Goal: Information Seeking & Learning: Learn about a topic

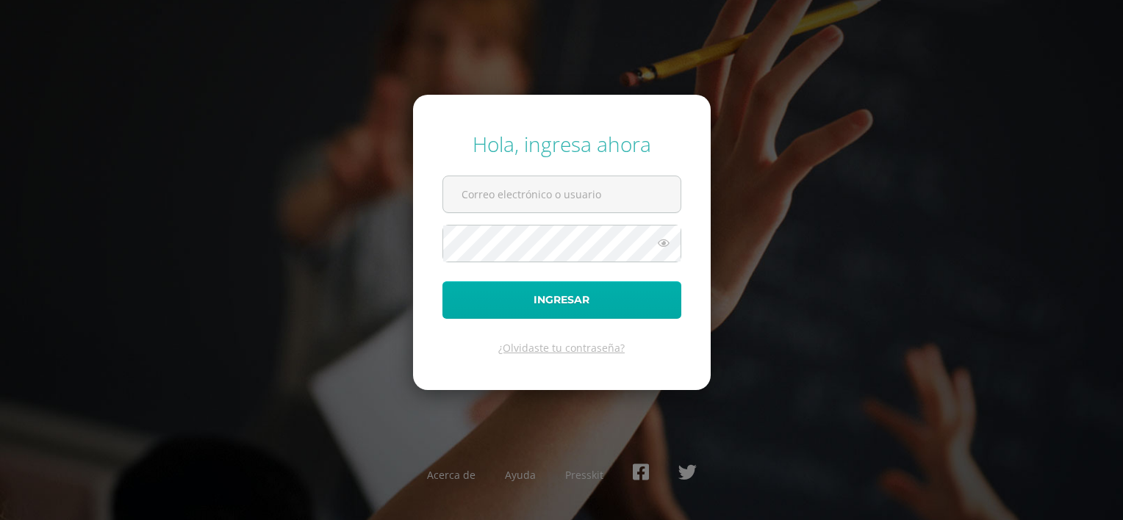
type input "202409@colegioelfaro.edu.gt"
click at [507, 308] on button "Ingresar" at bounding box center [561, 299] width 239 height 37
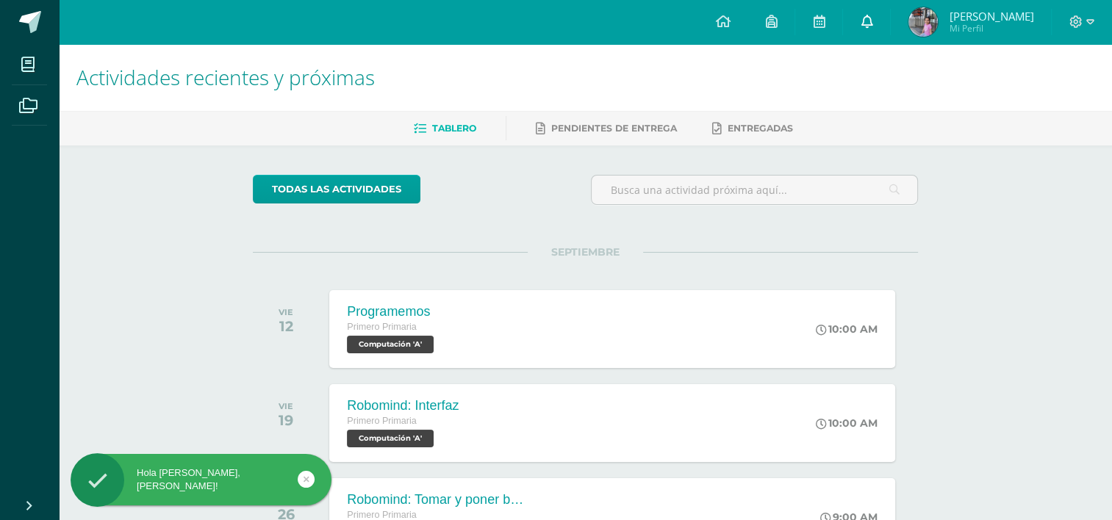
click at [872, 18] on icon at bounding box center [866, 21] width 12 height 13
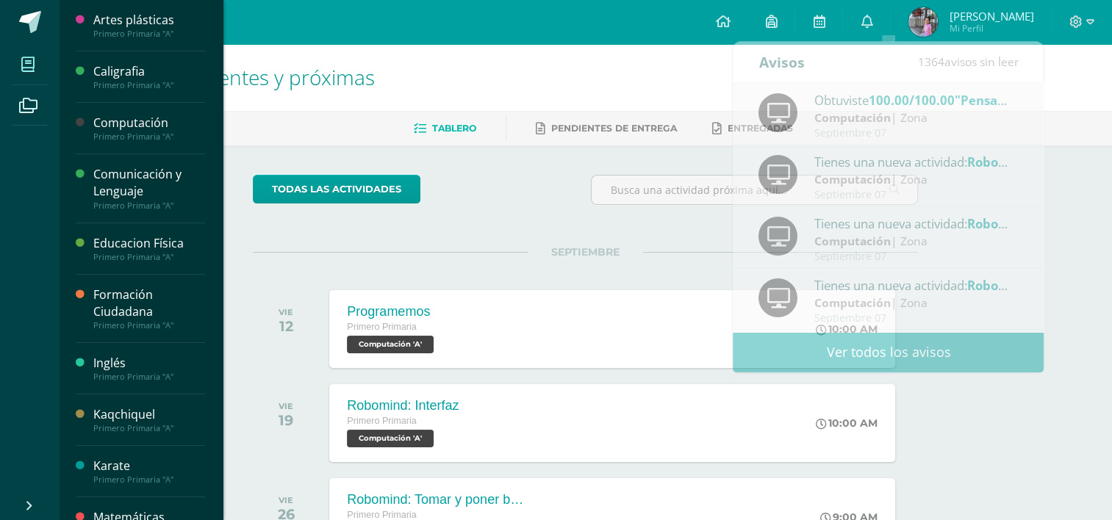
click at [23, 72] on span at bounding box center [28, 64] width 33 height 33
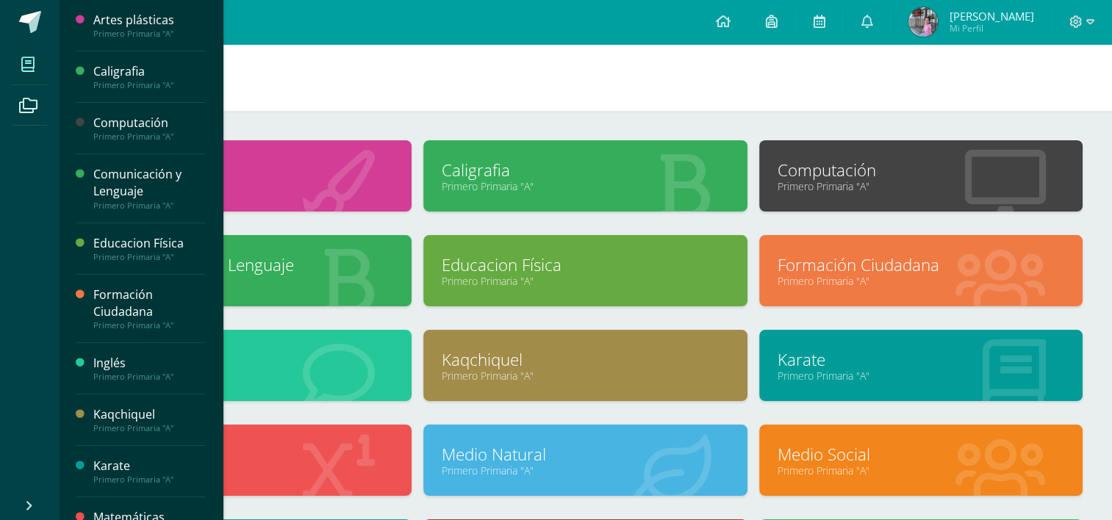
click at [118, 350] on div "Inglés Primero Primaria "A"" at bounding box center [140, 368] width 129 height 51
click at [115, 360] on div "Inglés" at bounding box center [149, 363] width 112 height 17
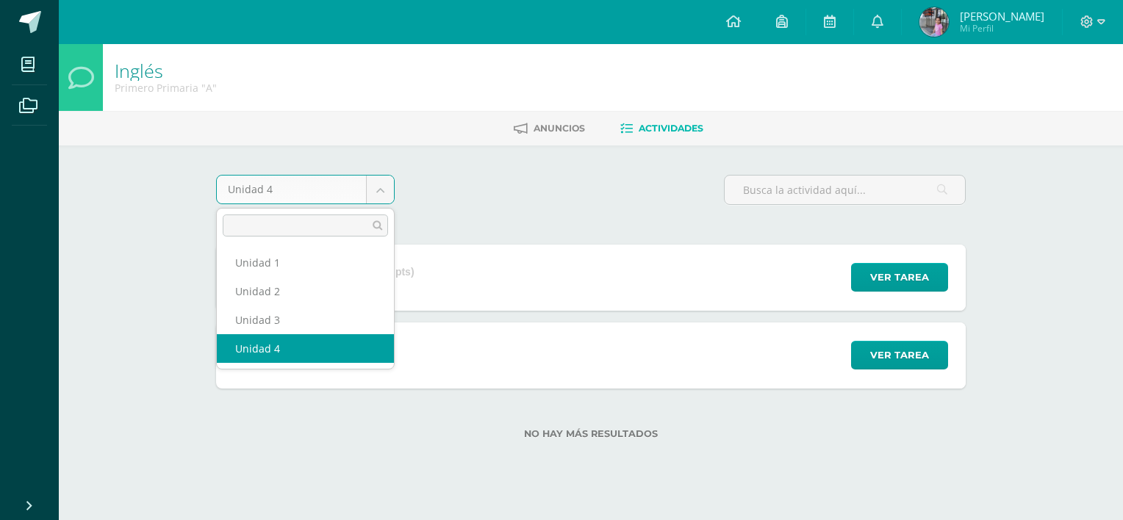
click at [379, 188] on body "Mis cursos Archivos Cerrar panel Artes plásticas Primero Primaria "A" Caligrafi…" at bounding box center [561, 243] width 1123 height 486
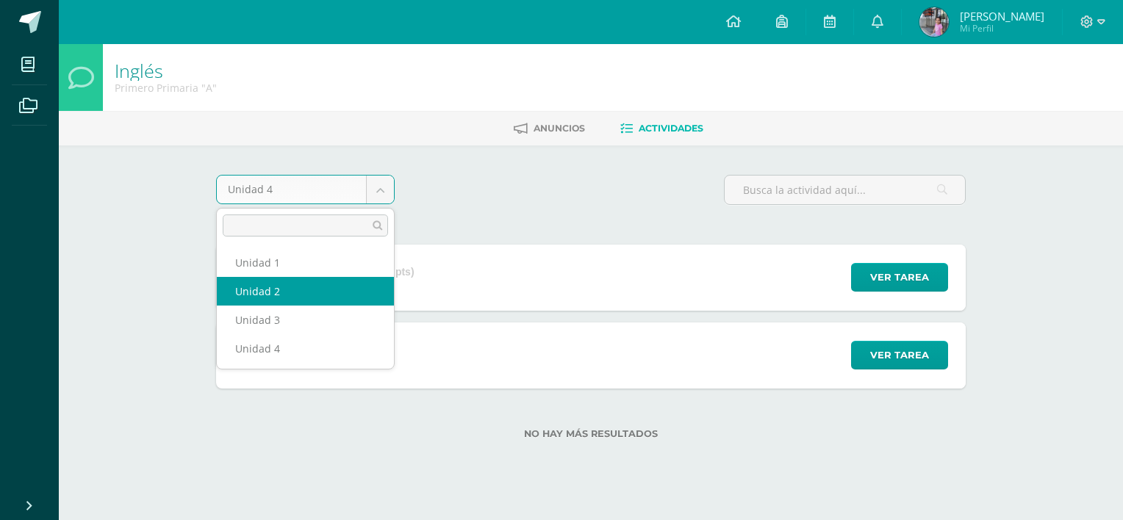
select select "Unidad 2"
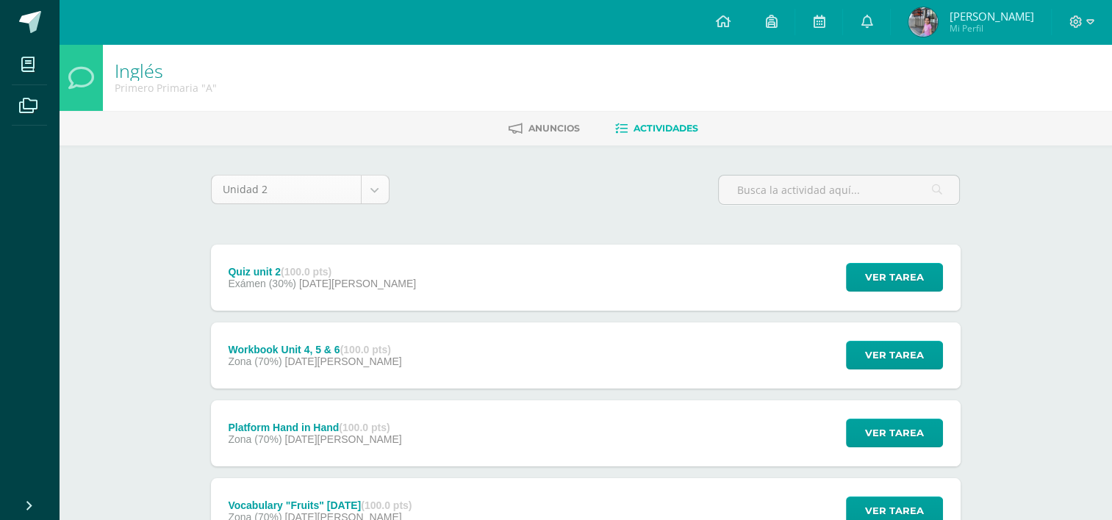
click at [381, 193] on body "Mis cursos Archivos Cerrar panel Artes plásticas Primero Primaria "A" Caligrafi…" at bounding box center [556, 515] width 1112 height 1031
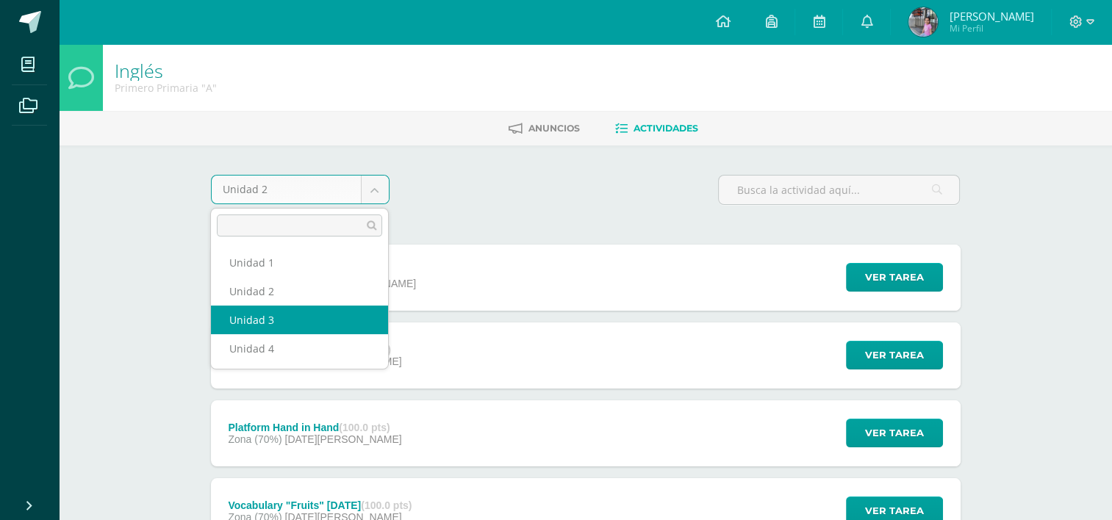
select select "Unidad 3"
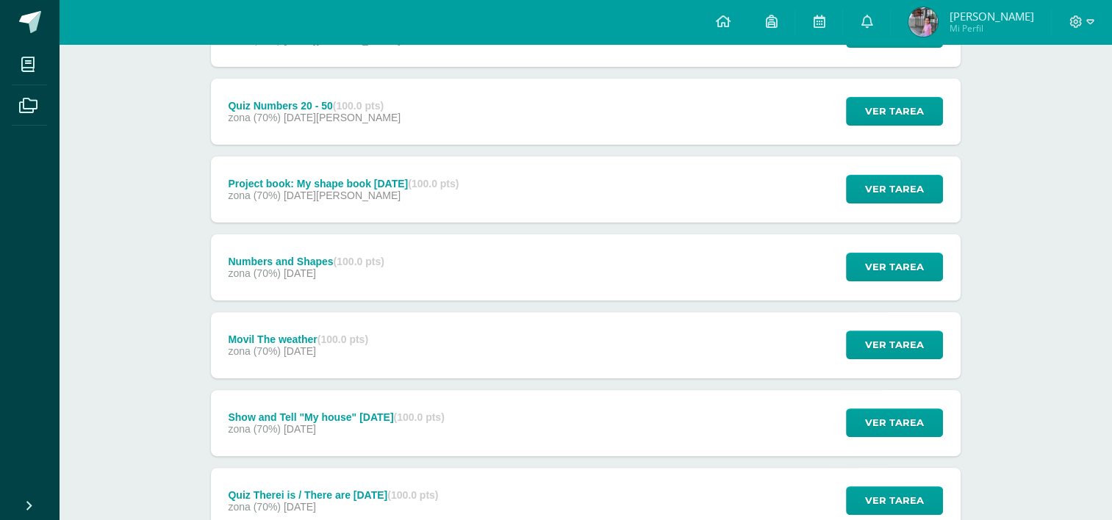
scroll to position [511, 0]
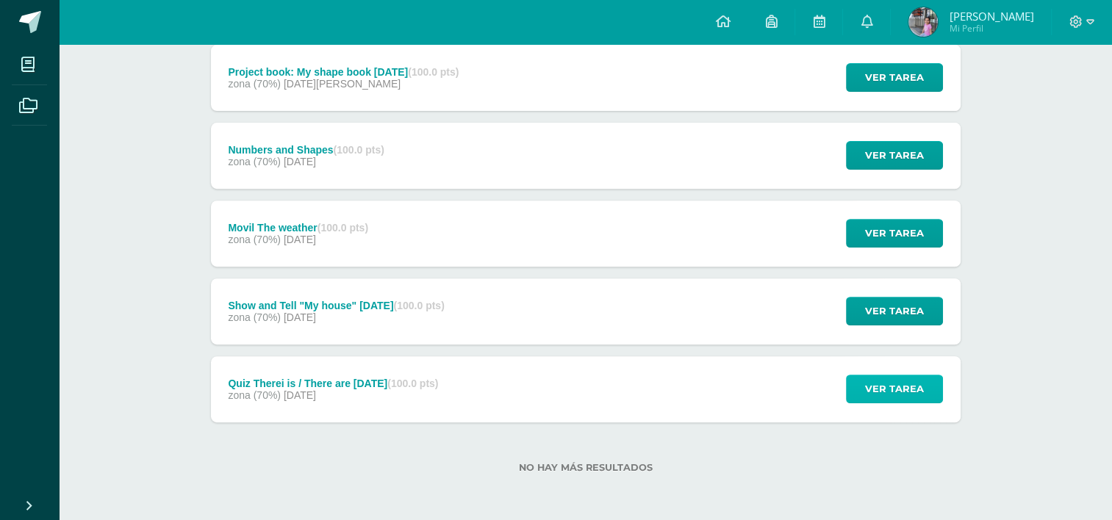
click at [867, 383] on span "Ver tarea" at bounding box center [894, 388] width 59 height 27
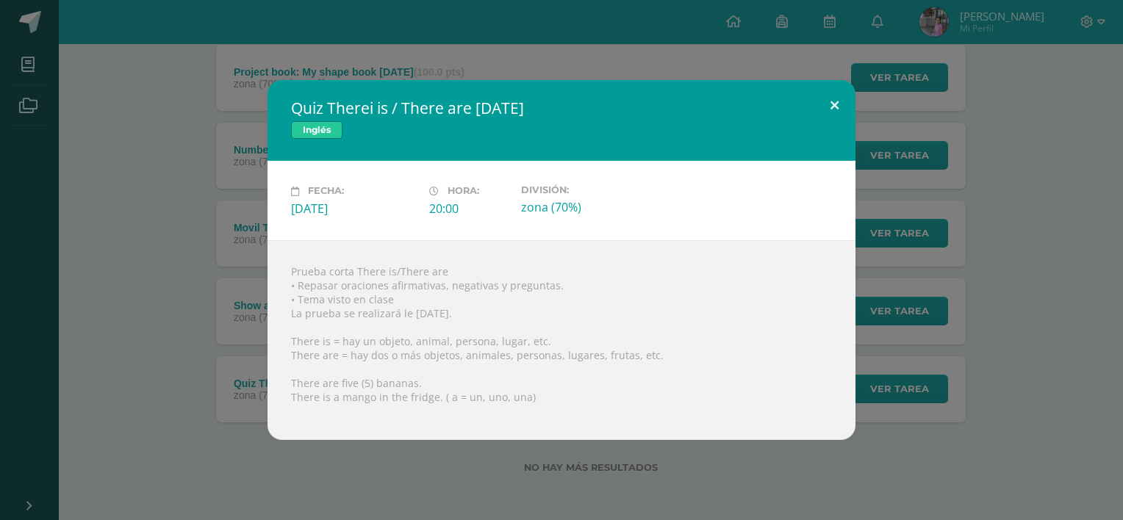
click at [835, 111] on button at bounding box center [834, 105] width 42 height 50
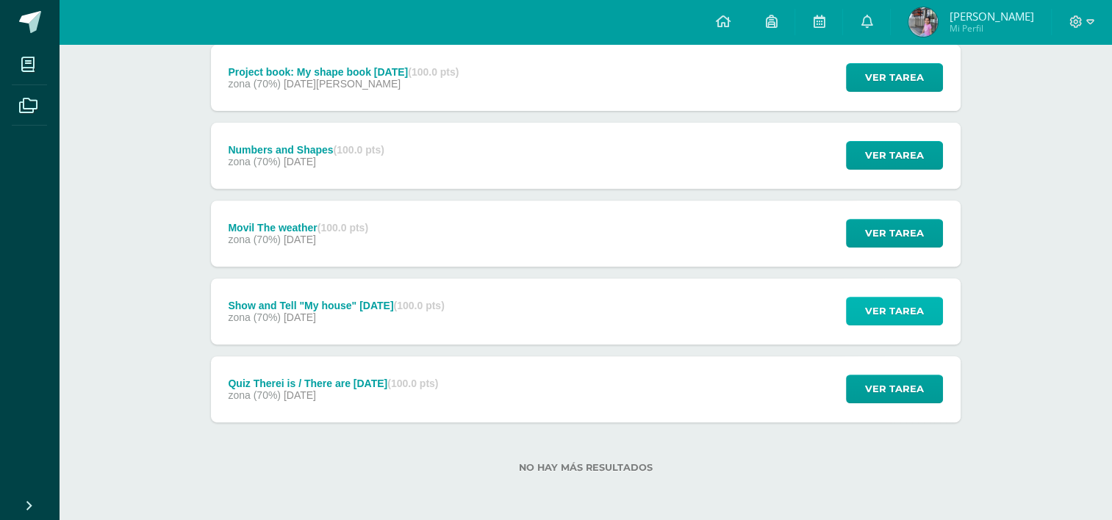
click at [881, 317] on span "Ver tarea" at bounding box center [894, 311] width 59 height 27
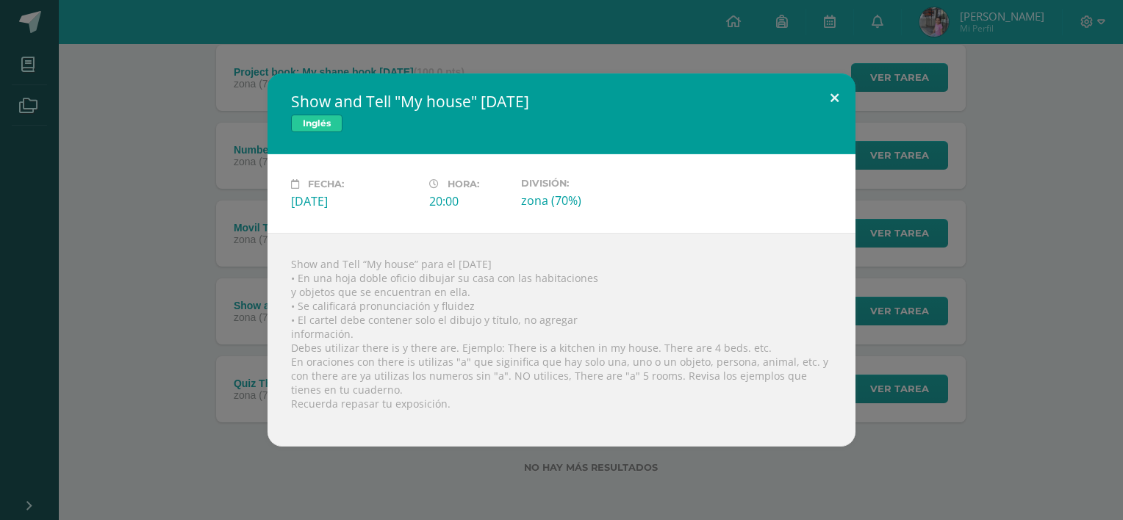
click at [837, 88] on button at bounding box center [834, 98] width 42 height 50
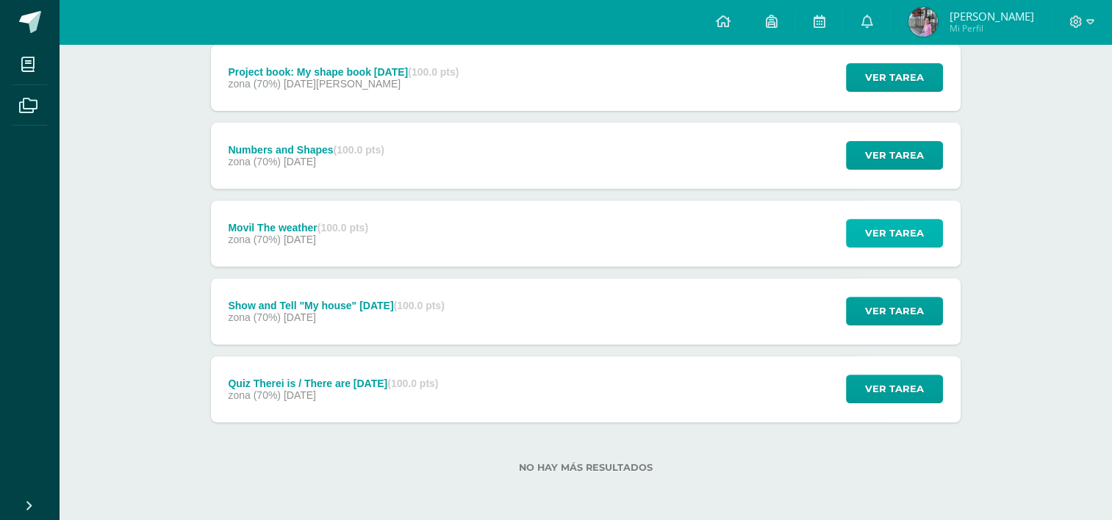
click at [882, 235] on span "Ver tarea" at bounding box center [894, 233] width 59 height 27
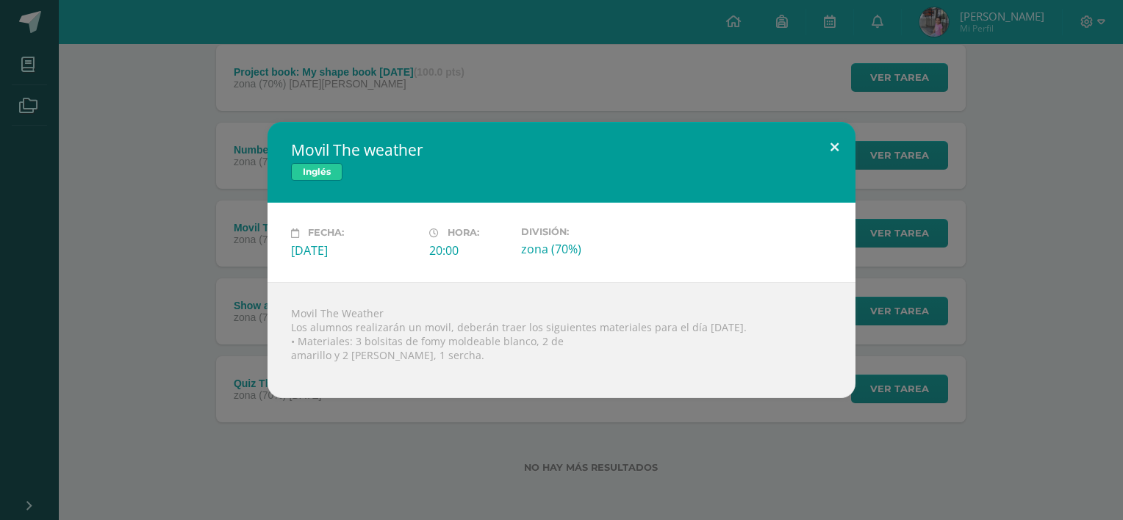
click at [833, 148] on button at bounding box center [834, 147] width 42 height 50
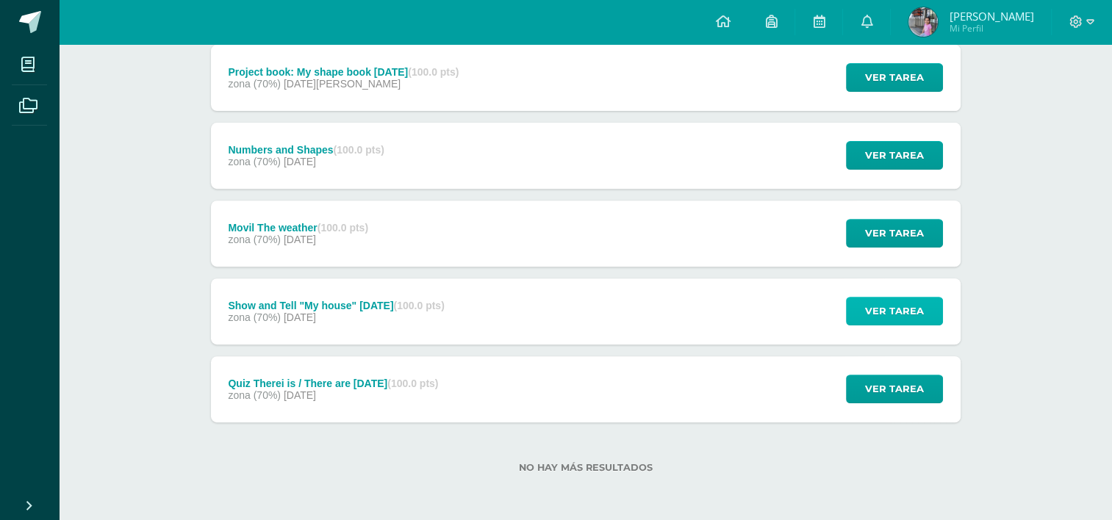
click at [865, 304] on button "Ver tarea" at bounding box center [894, 311] width 97 height 29
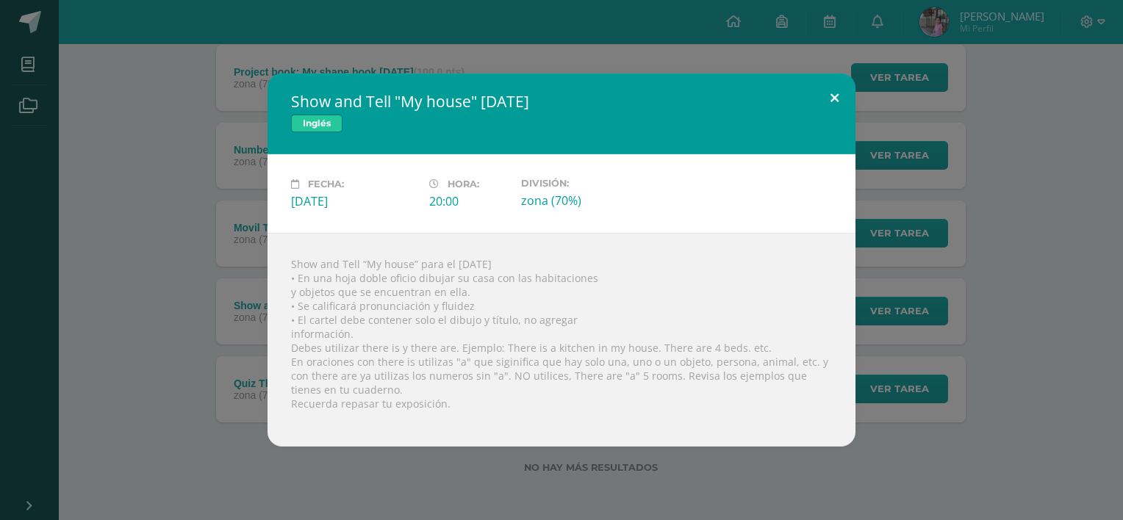
click at [834, 97] on button at bounding box center [834, 98] width 42 height 50
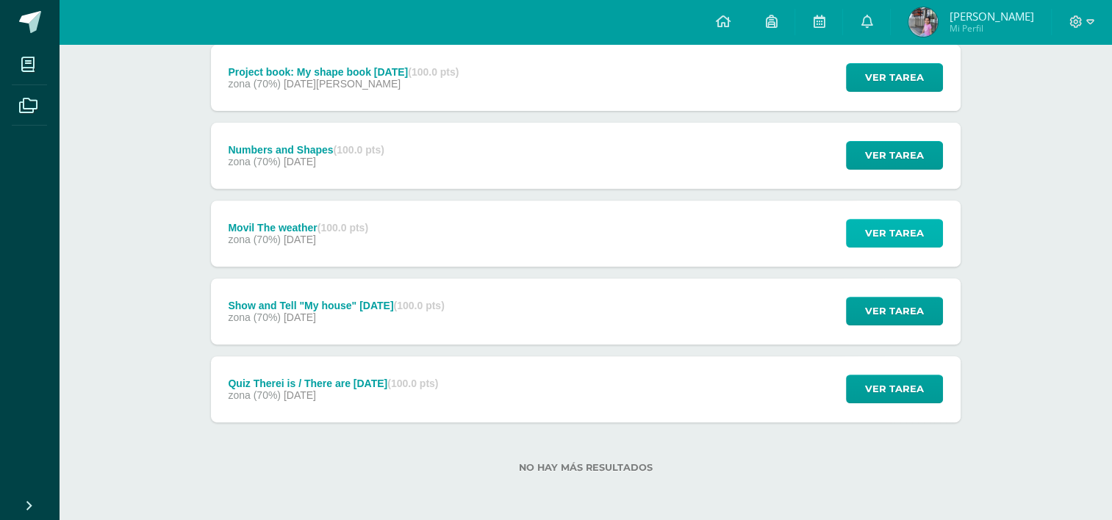
click at [902, 233] on span "Ver tarea" at bounding box center [894, 233] width 59 height 27
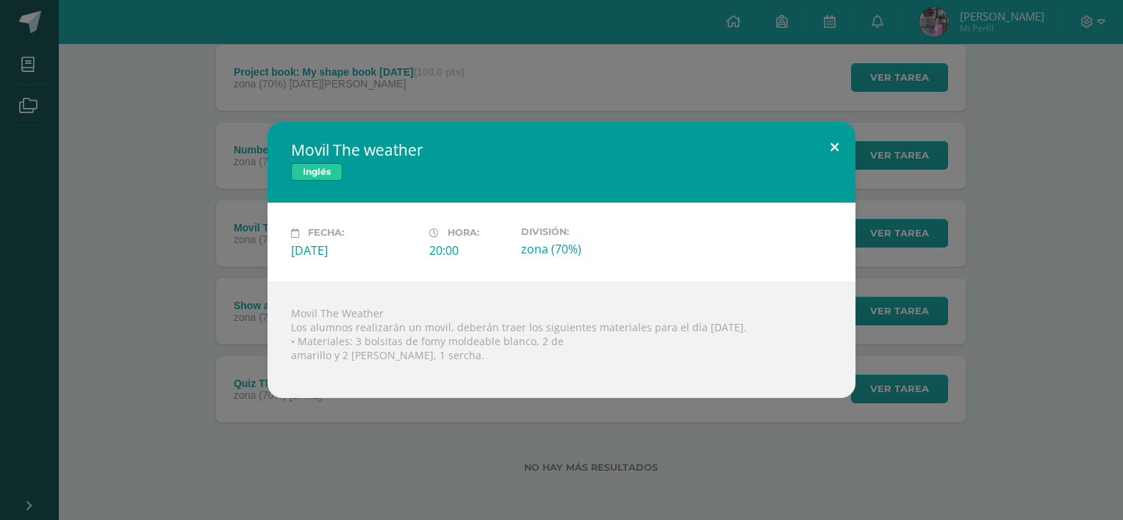
click at [829, 147] on button at bounding box center [834, 147] width 42 height 50
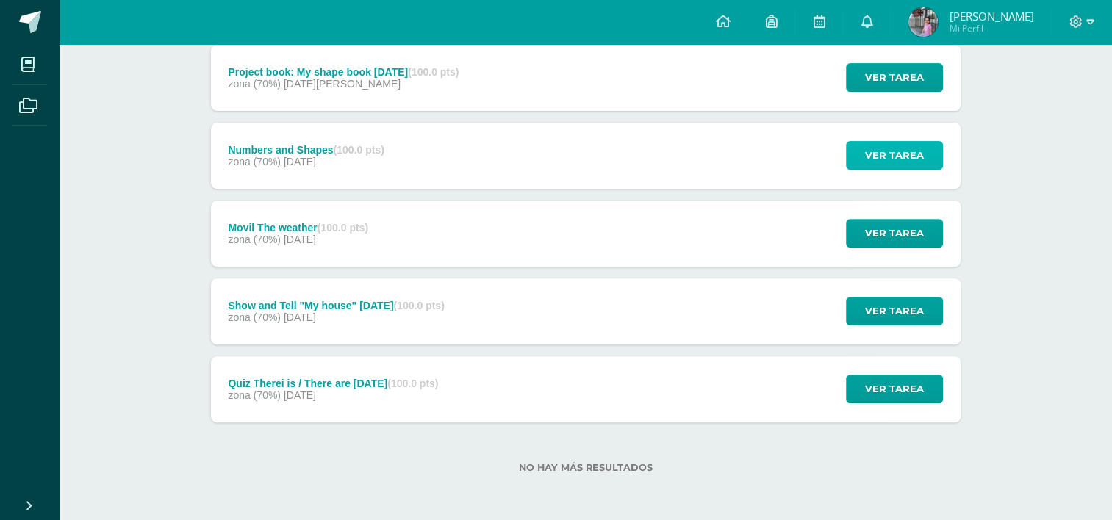
click at [896, 156] on span "Ver tarea" at bounding box center [894, 155] width 59 height 27
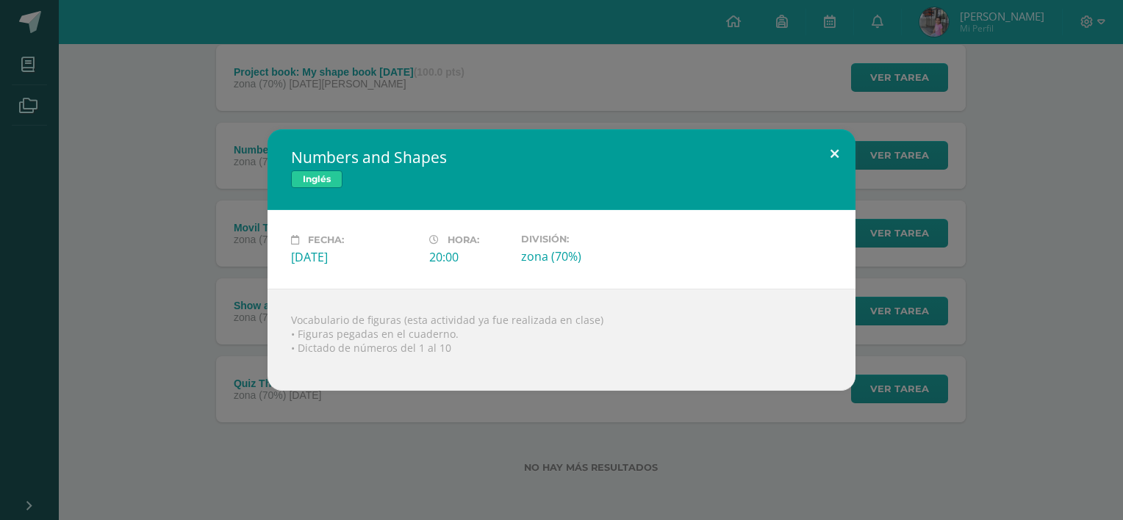
click at [838, 154] on button at bounding box center [834, 154] width 42 height 50
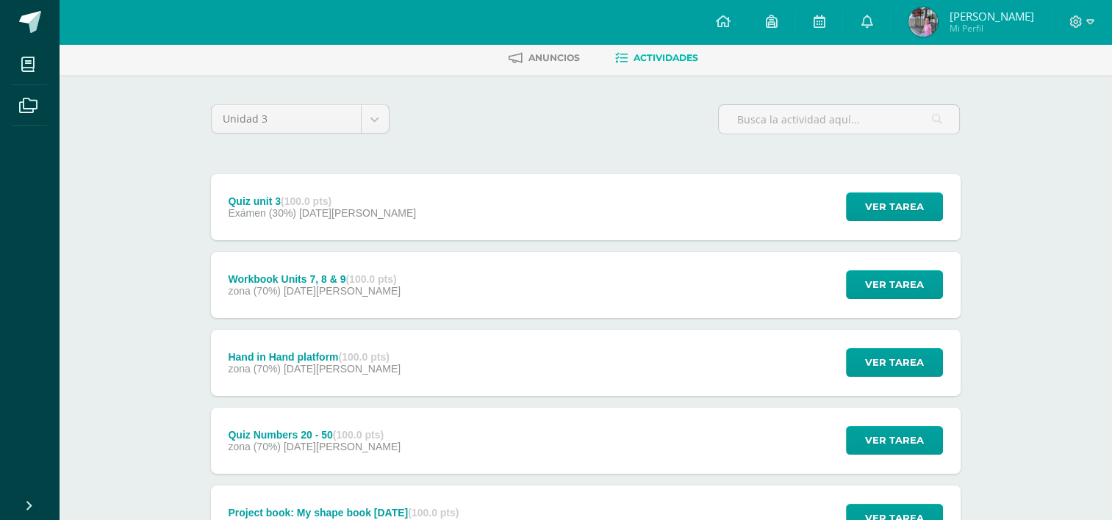
scroll to position [144, 0]
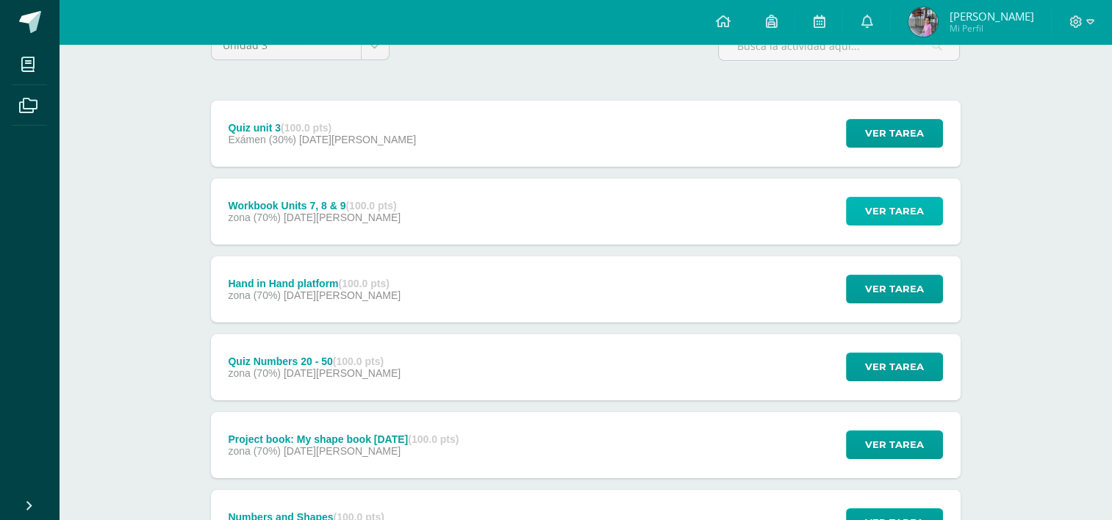
click at [875, 206] on span "Ver tarea" at bounding box center [894, 211] width 59 height 27
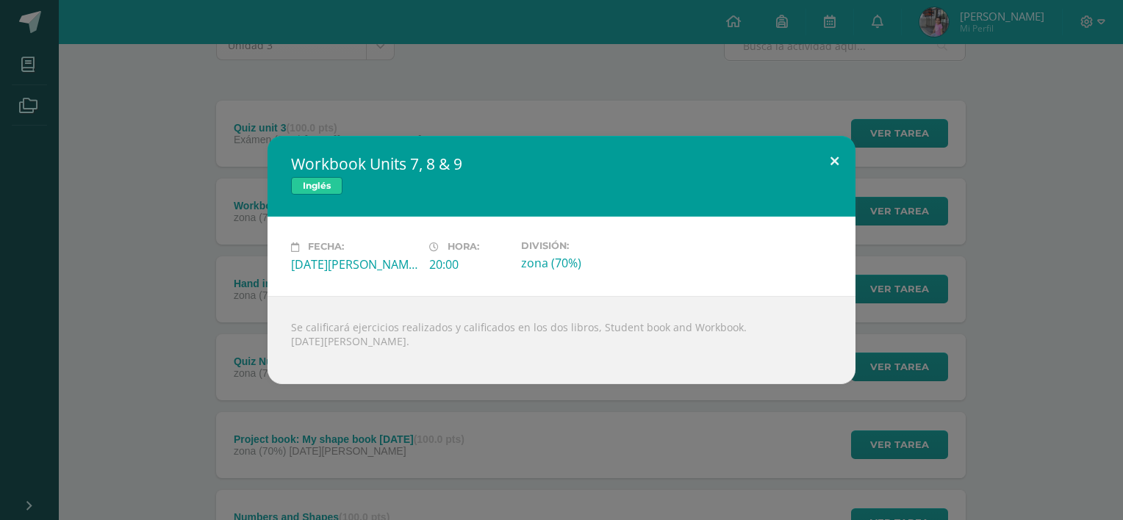
click at [829, 165] on button at bounding box center [834, 161] width 42 height 50
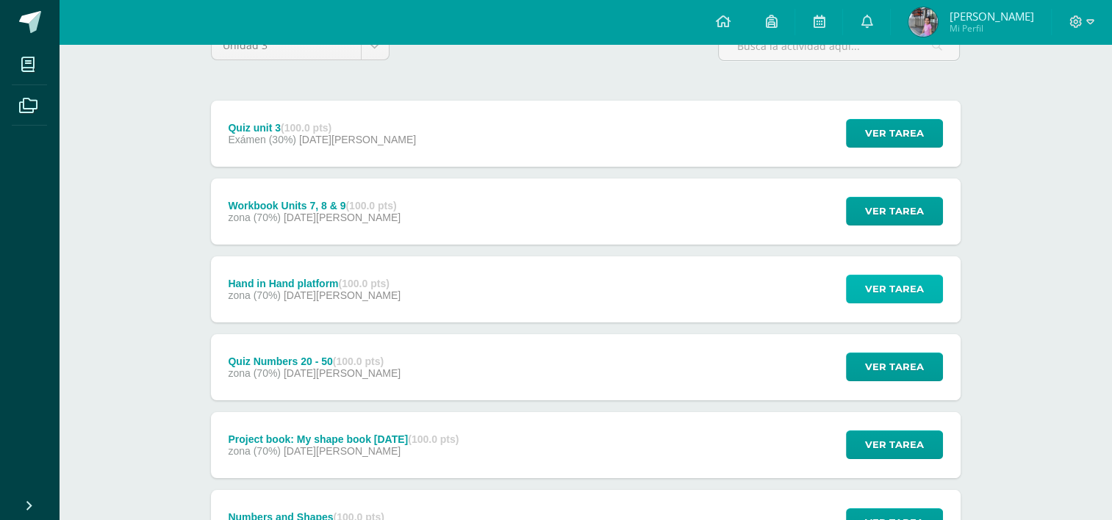
click at [879, 290] on span "Ver tarea" at bounding box center [894, 288] width 59 height 27
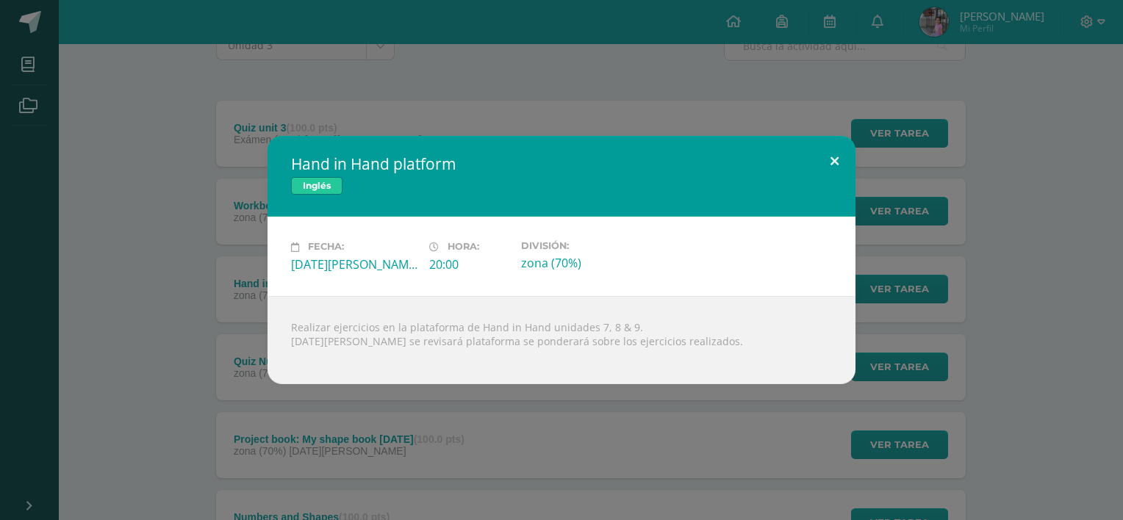
click at [834, 162] on button at bounding box center [834, 161] width 42 height 50
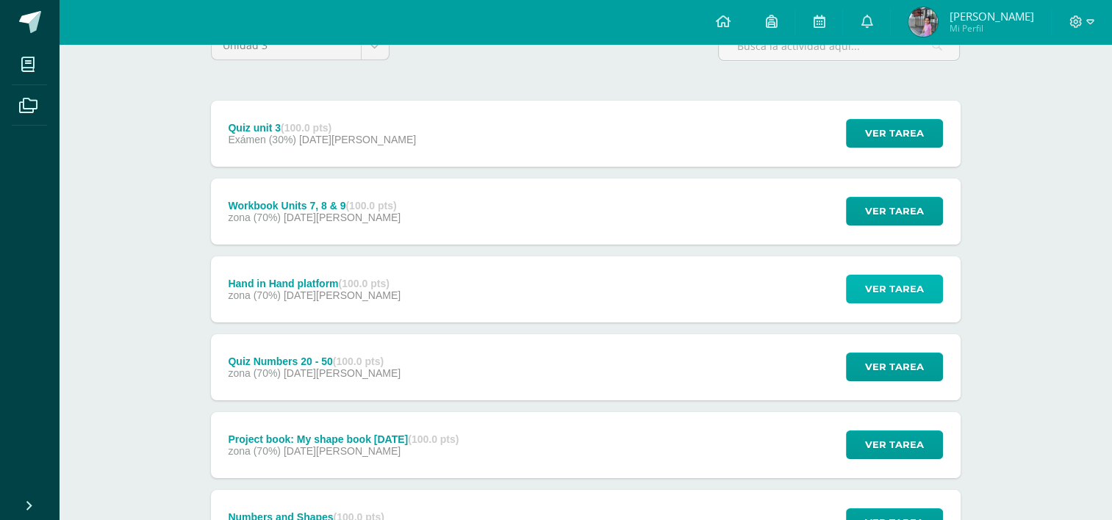
scroll to position [217, 0]
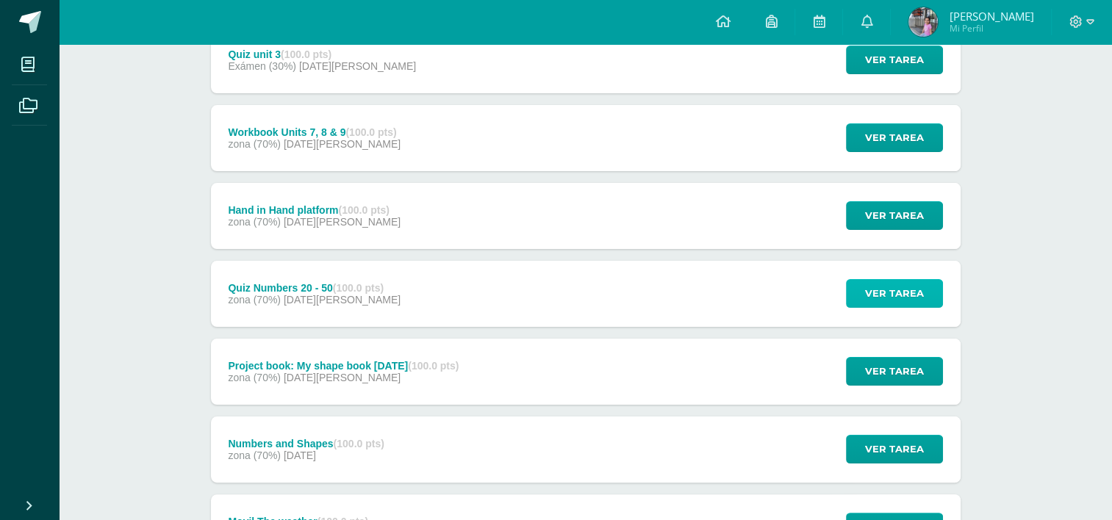
click at [896, 285] on span "Ver tarea" at bounding box center [894, 293] width 59 height 27
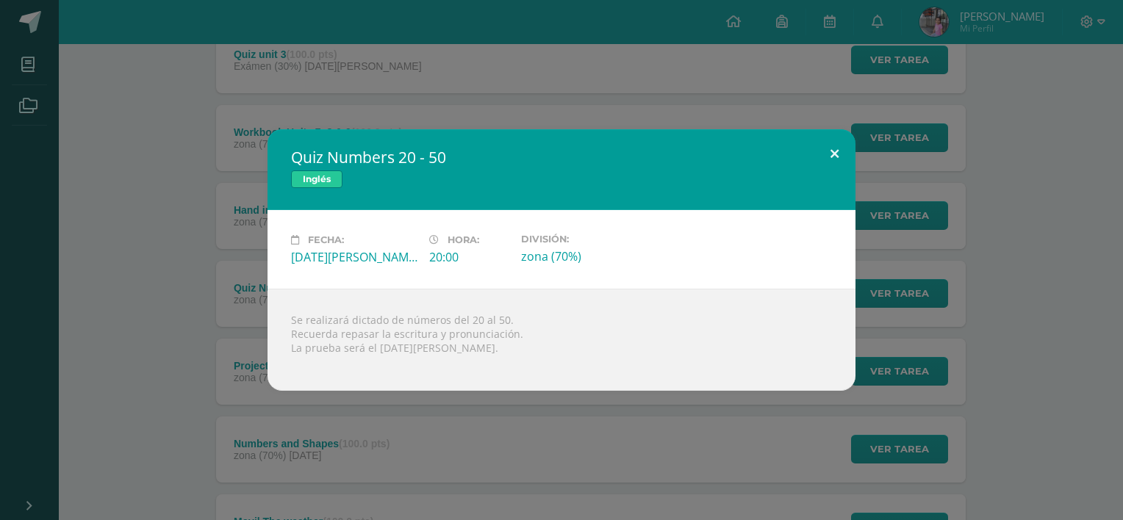
click at [832, 156] on button at bounding box center [834, 154] width 42 height 50
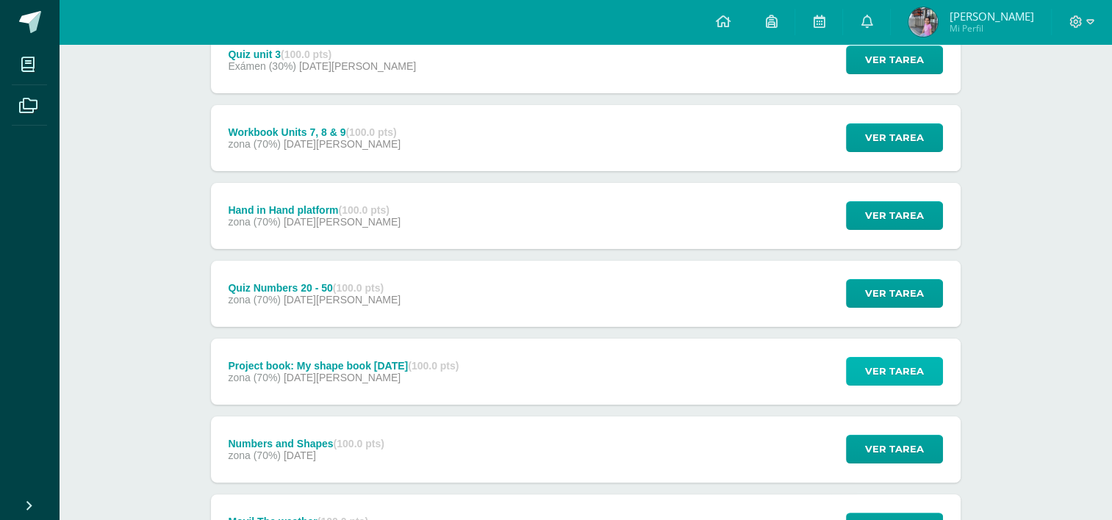
click at [890, 376] on span "Ver tarea" at bounding box center [894, 371] width 59 height 27
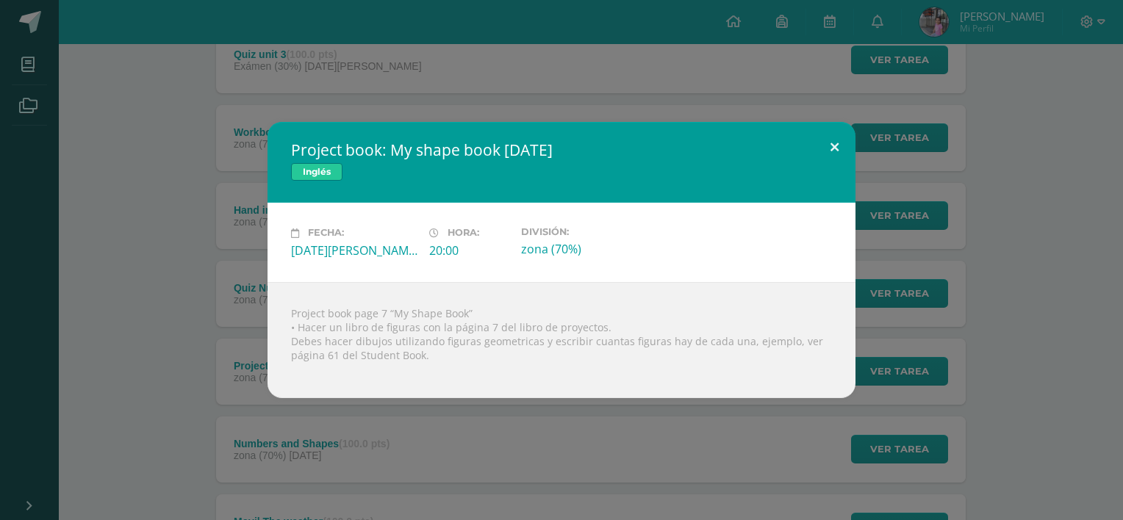
click at [829, 145] on button at bounding box center [834, 147] width 42 height 50
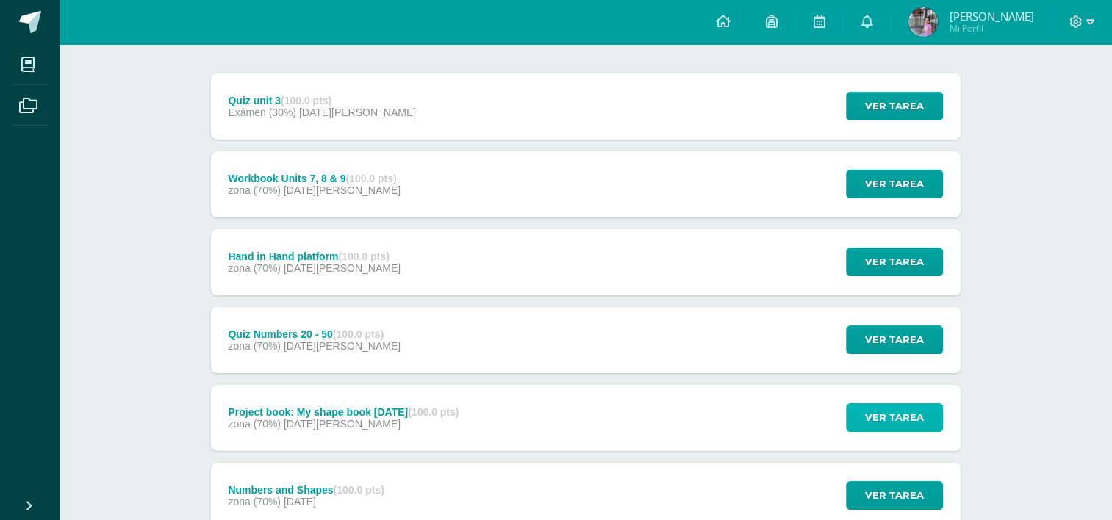
scroll to position [144, 0]
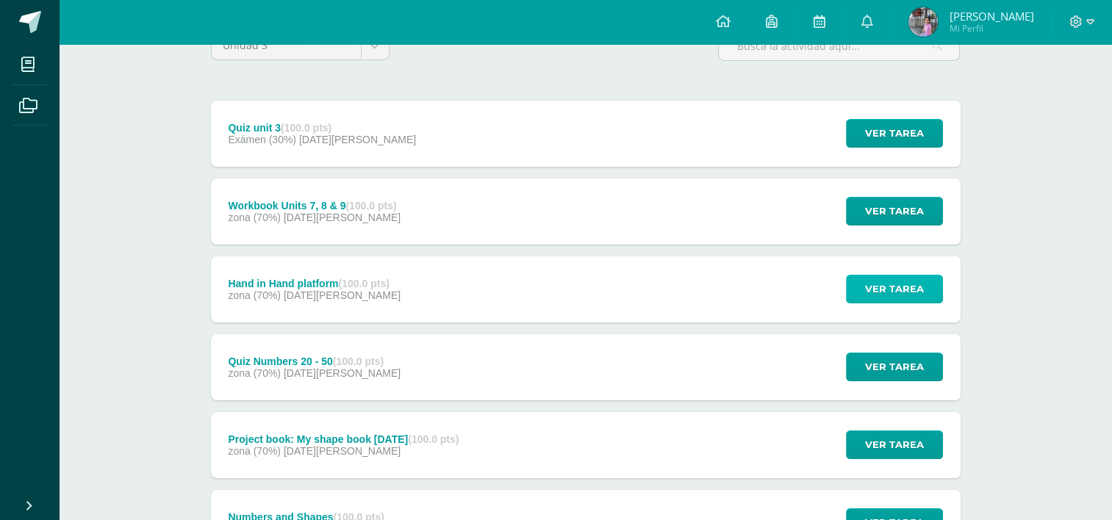
click at [905, 291] on span "Ver tarea" at bounding box center [894, 288] width 59 height 27
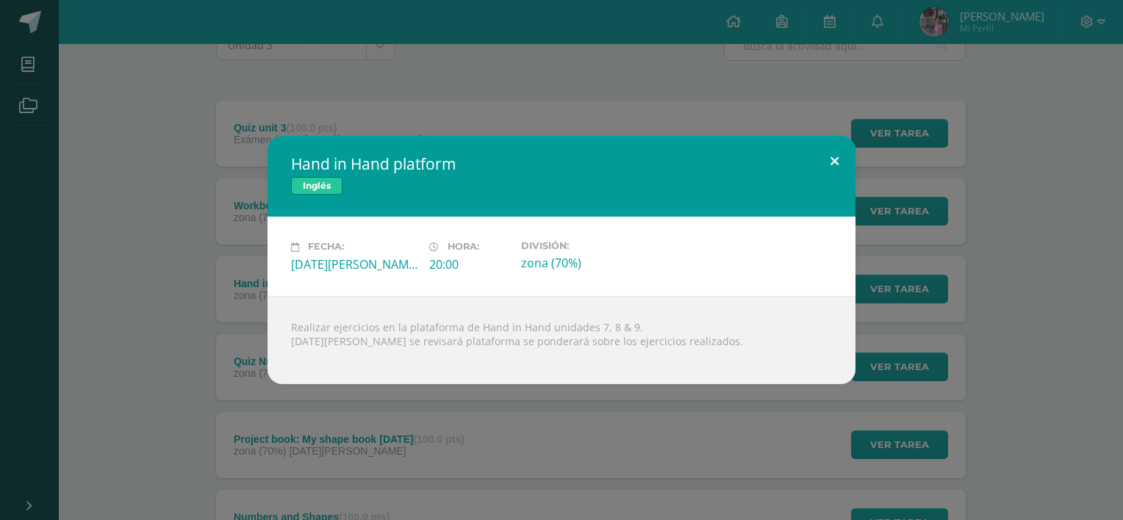
click at [840, 159] on button at bounding box center [834, 161] width 42 height 50
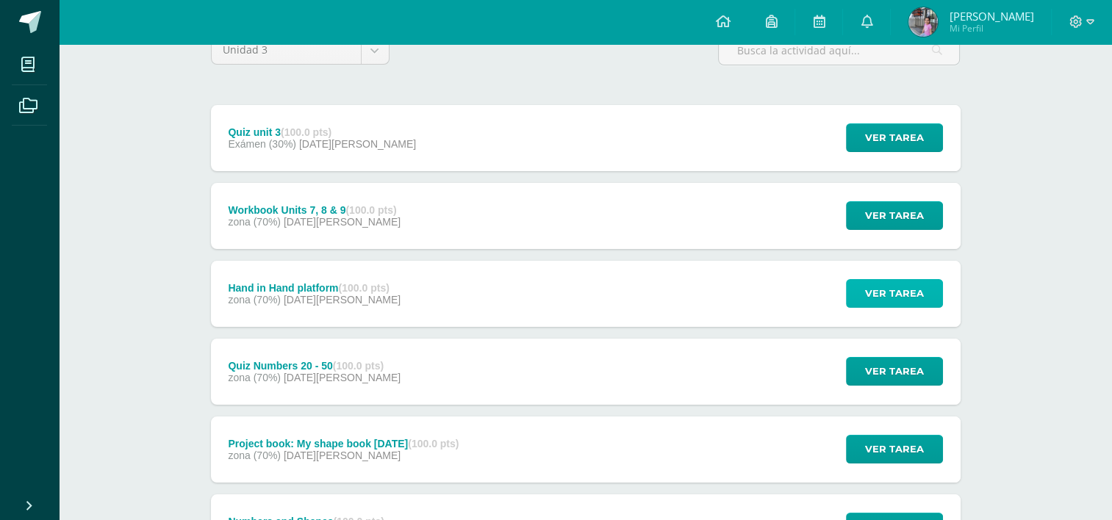
scroll to position [0, 0]
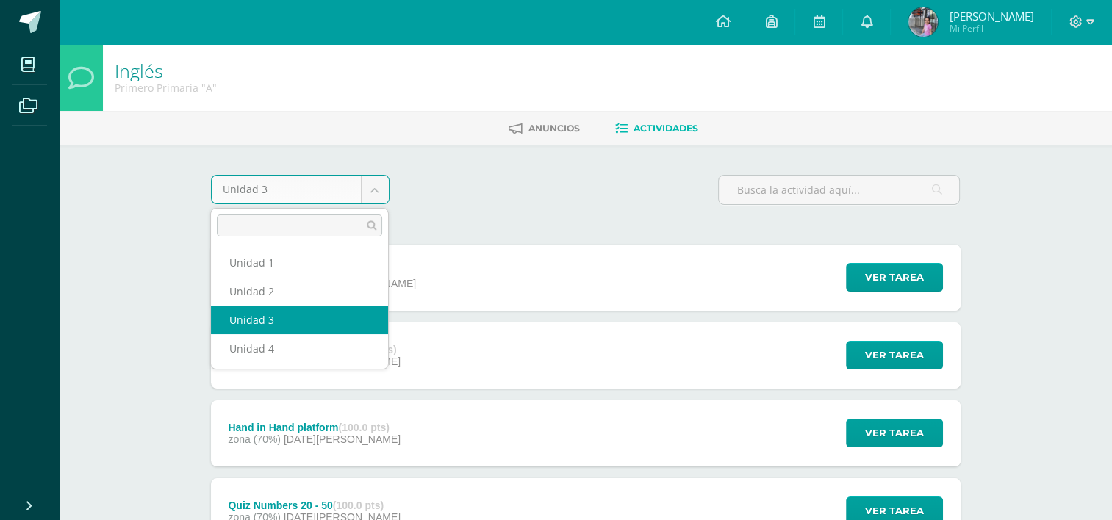
click at [377, 190] on body "Mis cursos Archivos Cerrar panel Artes plásticas Primero Primaria "A" Caligrafi…" at bounding box center [556, 515] width 1112 height 1031
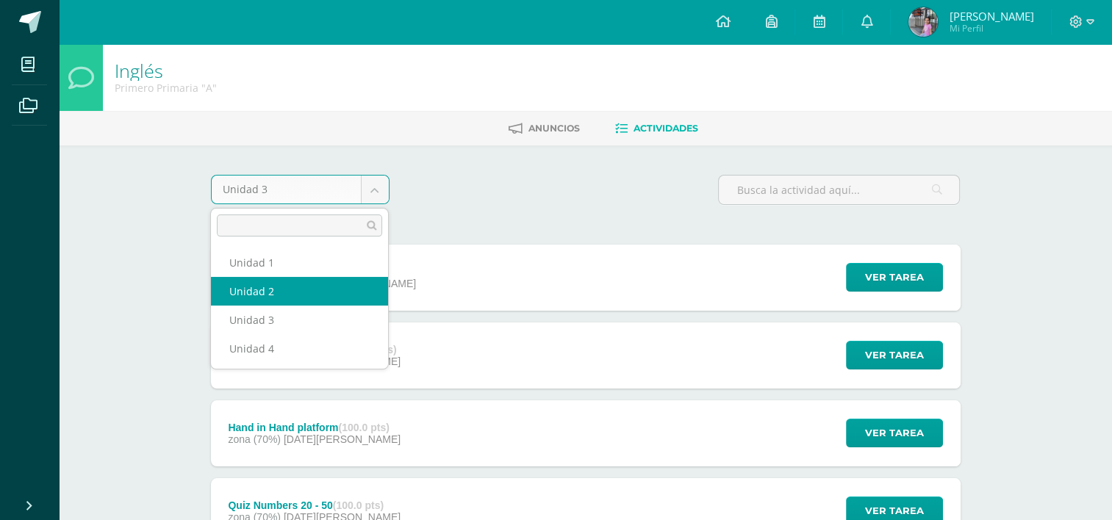
select select "Unidad 2"
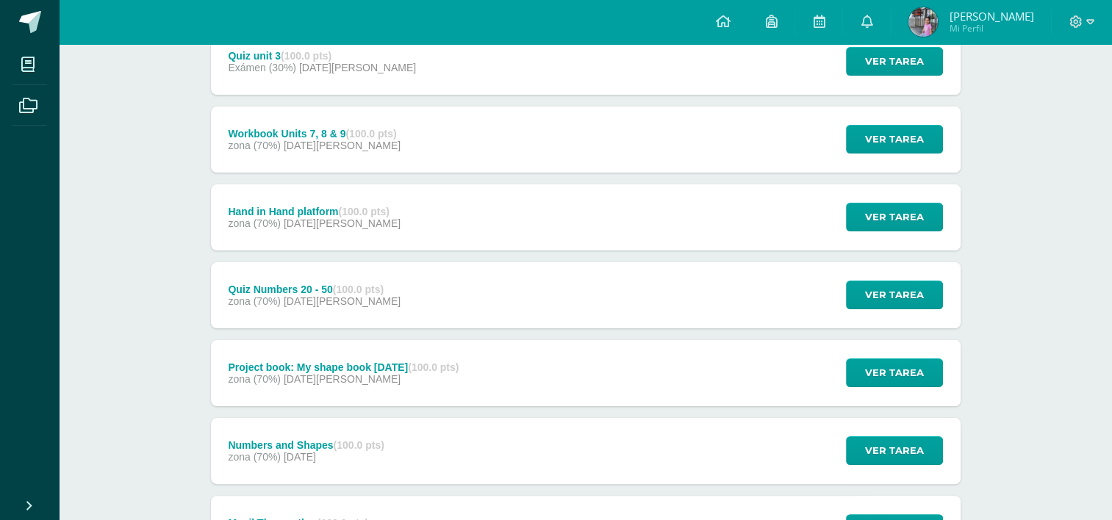
scroll to position [220, 0]
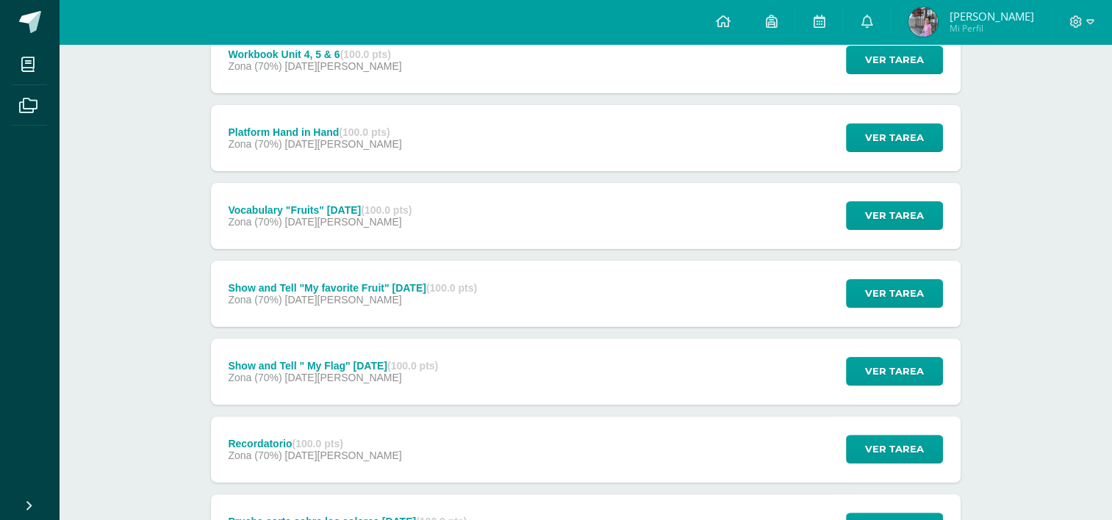
scroll to position [294, 0]
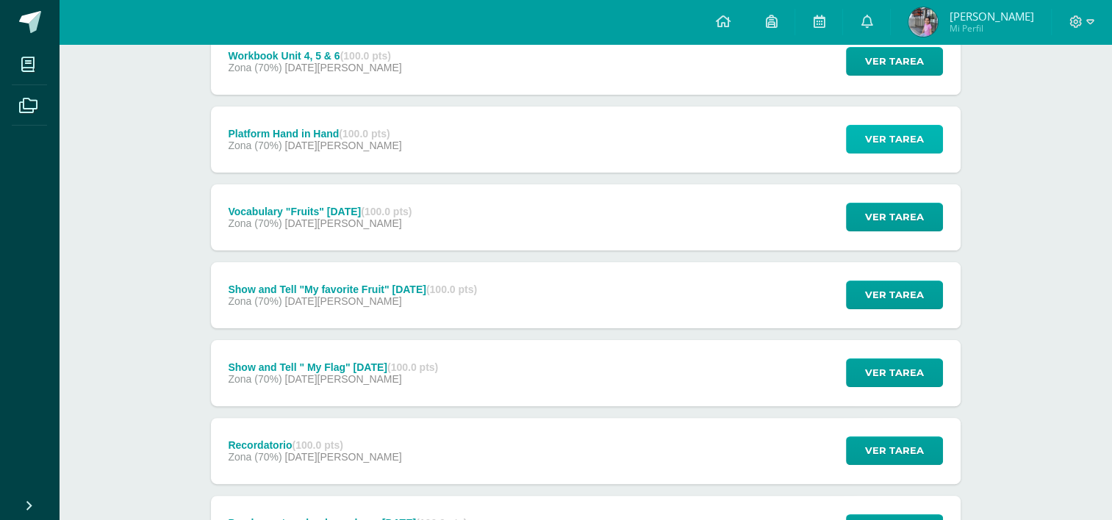
click at [868, 139] on span "Ver tarea" at bounding box center [894, 139] width 59 height 27
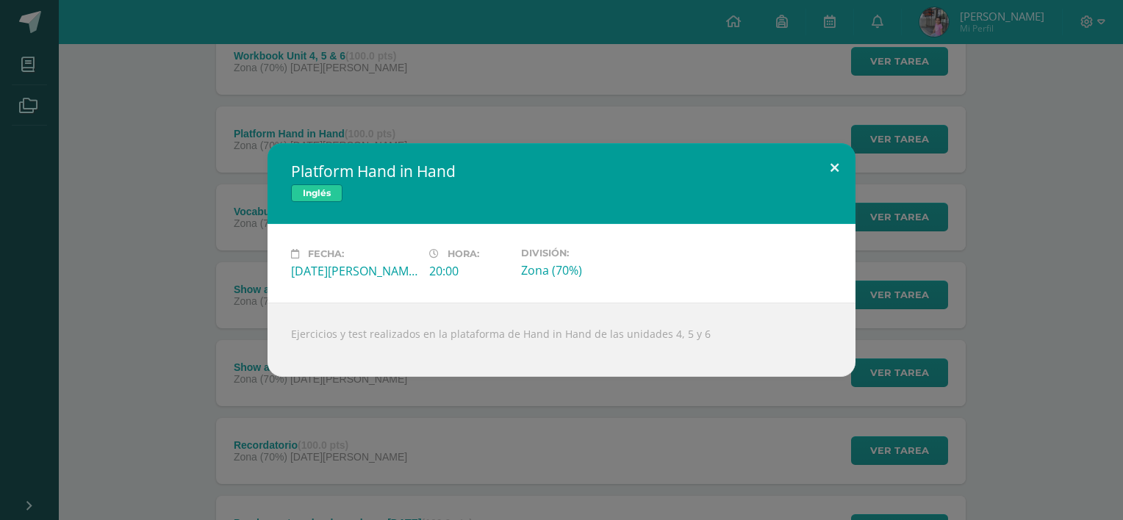
click at [835, 169] on button at bounding box center [834, 168] width 42 height 50
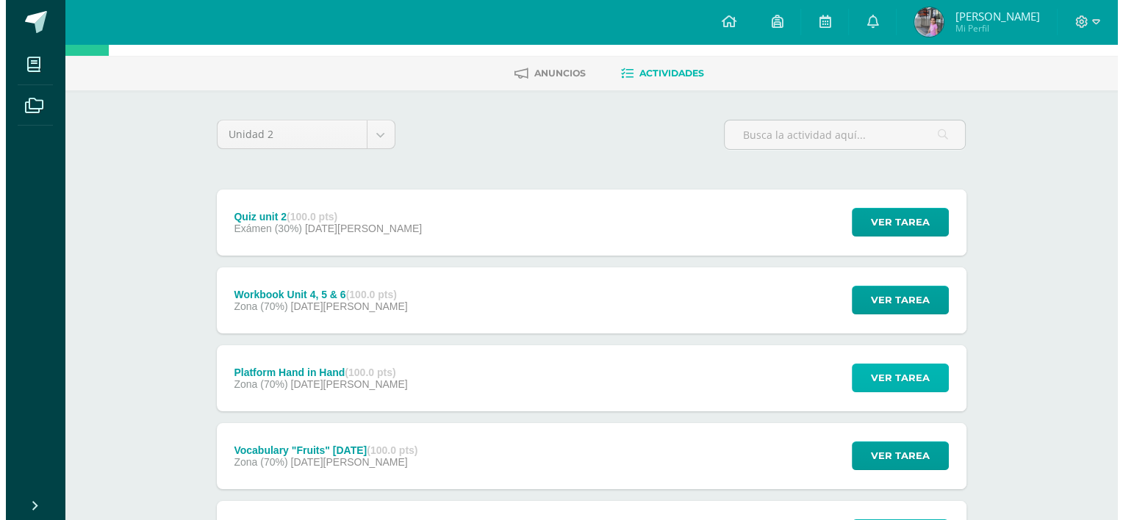
scroll to position [147, 0]
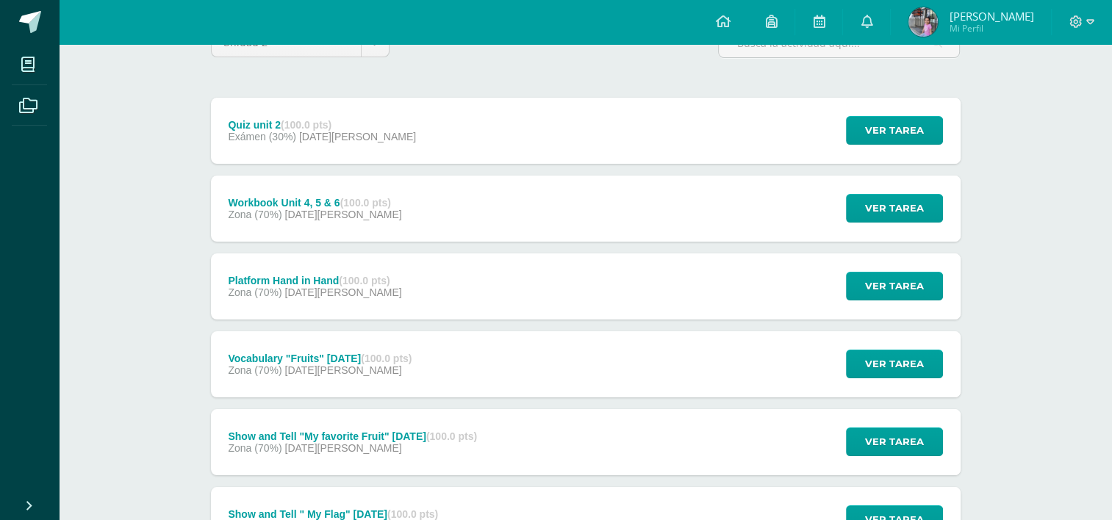
click at [867, 300] on div "Ver tarea" at bounding box center [892, 286] width 137 height 66
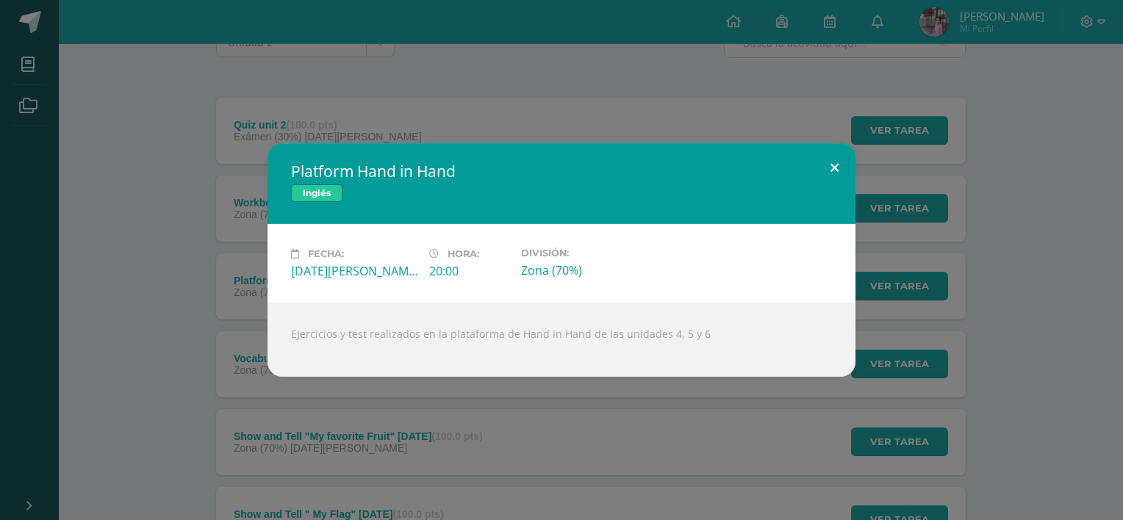
click at [837, 170] on button at bounding box center [834, 168] width 42 height 50
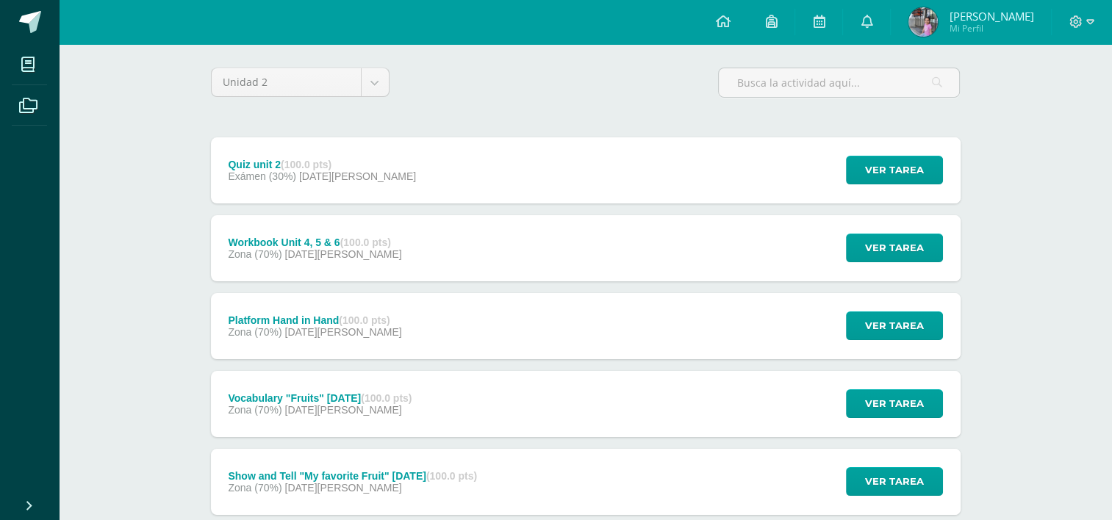
scroll to position [0, 0]
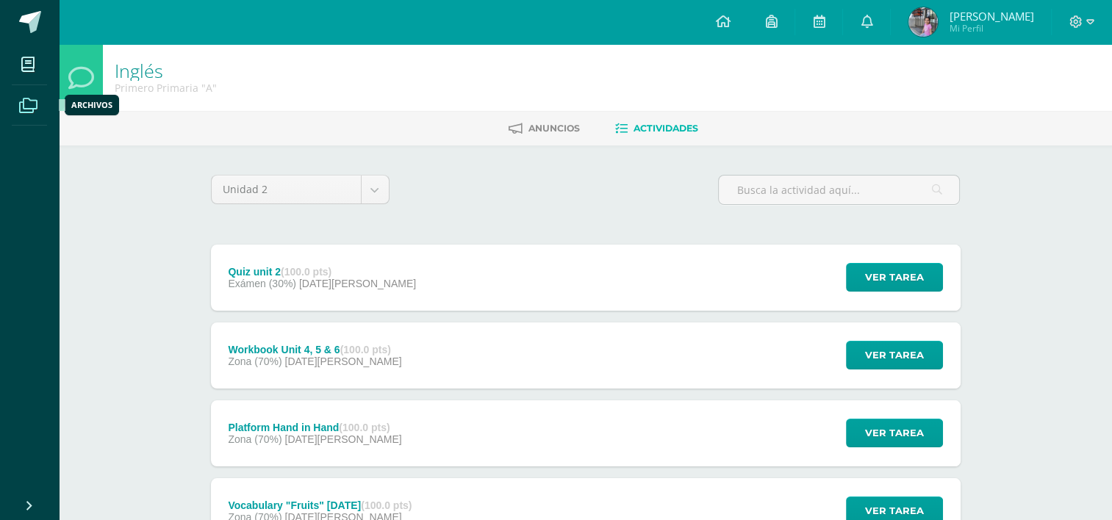
click at [31, 111] on icon at bounding box center [28, 105] width 18 height 15
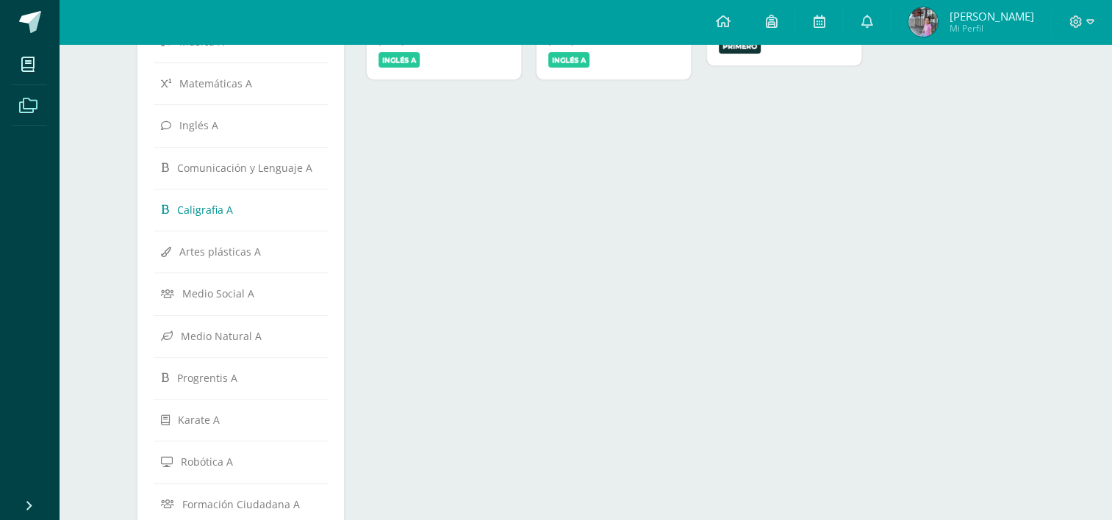
scroll to position [294, 0]
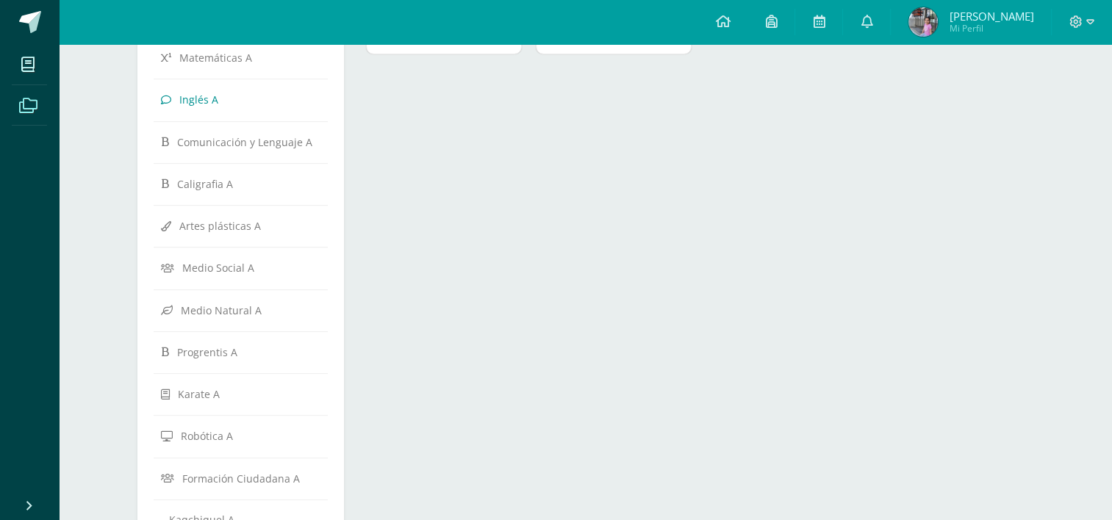
click at [206, 101] on span "Inglés A" at bounding box center [198, 100] width 39 height 14
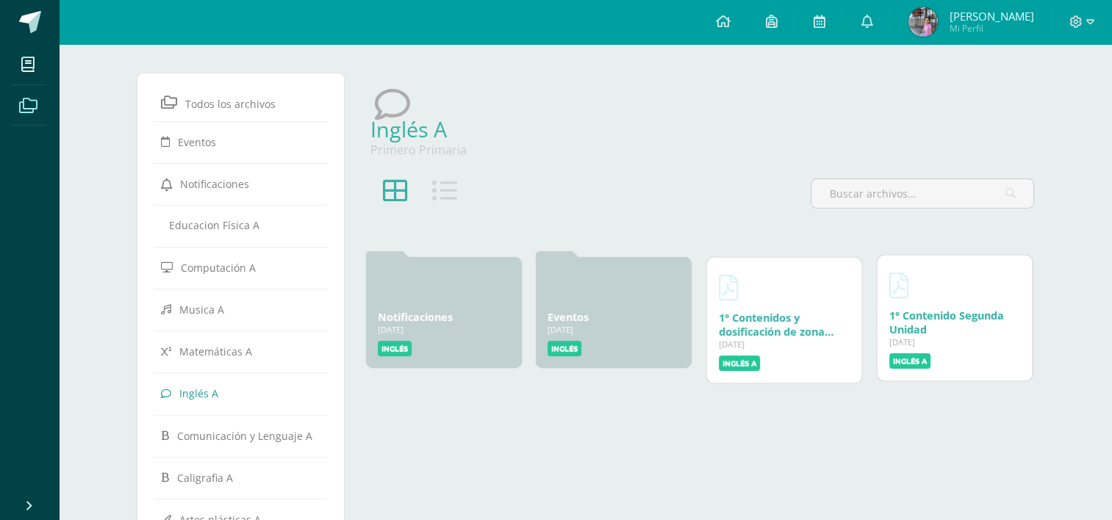
click at [920, 331] on link "1° Contenido Segunda Unidad" at bounding box center [946, 323] width 115 height 28
click at [796, 300] on div at bounding box center [783, 284] width 131 height 35
click at [766, 331] on link "1° Contenidos y dosificación de zona Tercera Unidad" at bounding box center [775, 330] width 115 height 42
click at [906, 311] on link "1° Contenido Segunda Unidad" at bounding box center [946, 323] width 115 height 28
click at [441, 195] on icon at bounding box center [444, 191] width 25 height 25
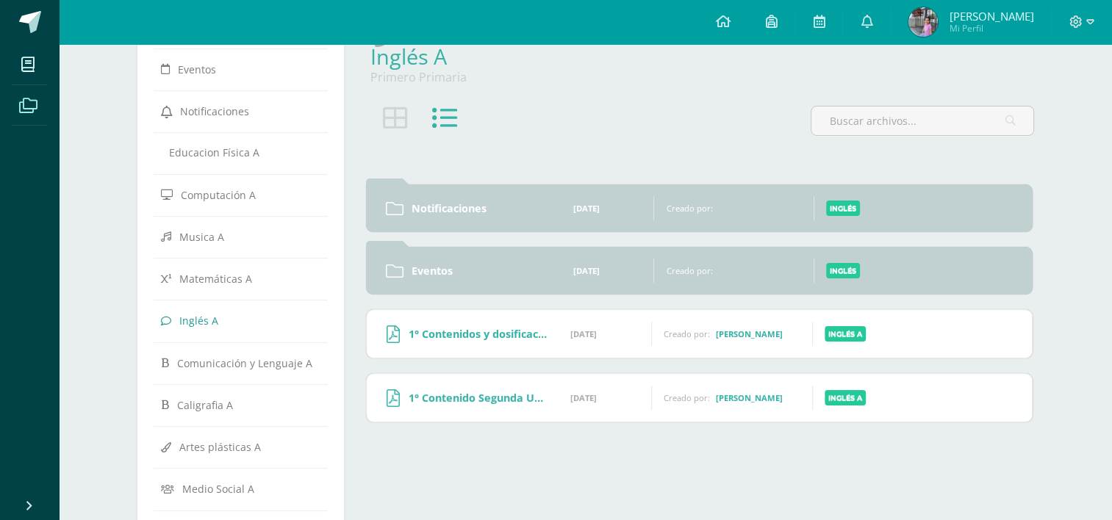
scroll to position [73, 0]
click at [838, 331] on label "Inglés A" at bounding box center [844, 330] width 41 height 15
click at [741, 336] on div "1° Contenidos y dosificación de zona Tercera Unidad 05 Jul, 2025 05 Jul, 2025 C…" at bounding box center [699, 331] width 665 height 48
click at [478, 332] on link "1° Contenidos y dosificación de zona Tercera Unidad" at bounding box center [477, 331] width 139 height 14
click at [482, 392] on link "1° Contenido Segunda Unidad" at bounding box center [477, 395] width 139 height 14
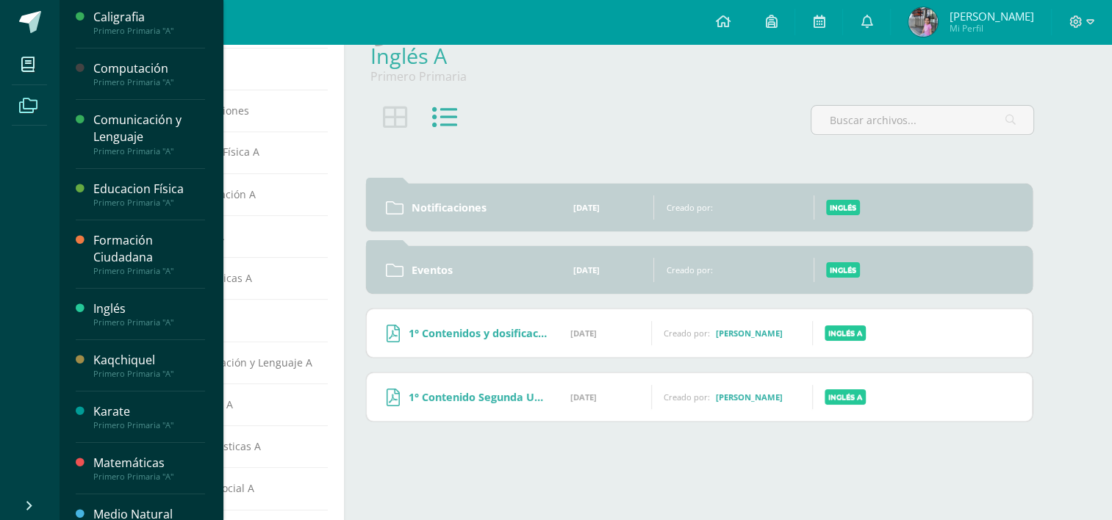
scroll to position [147, 0]
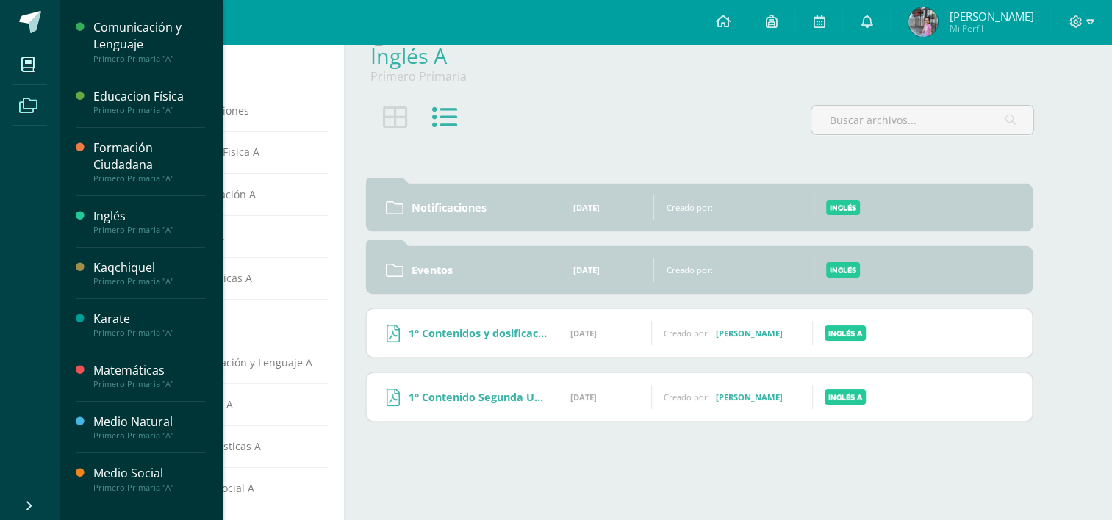
click at [129, 202] on div "Inglés Primero Primaria "A"" at bounding box center [140, 221] width 129 height 51
click at [129, 216] on div "Inglés" at bounding box center [149, 216] width 112 height 17
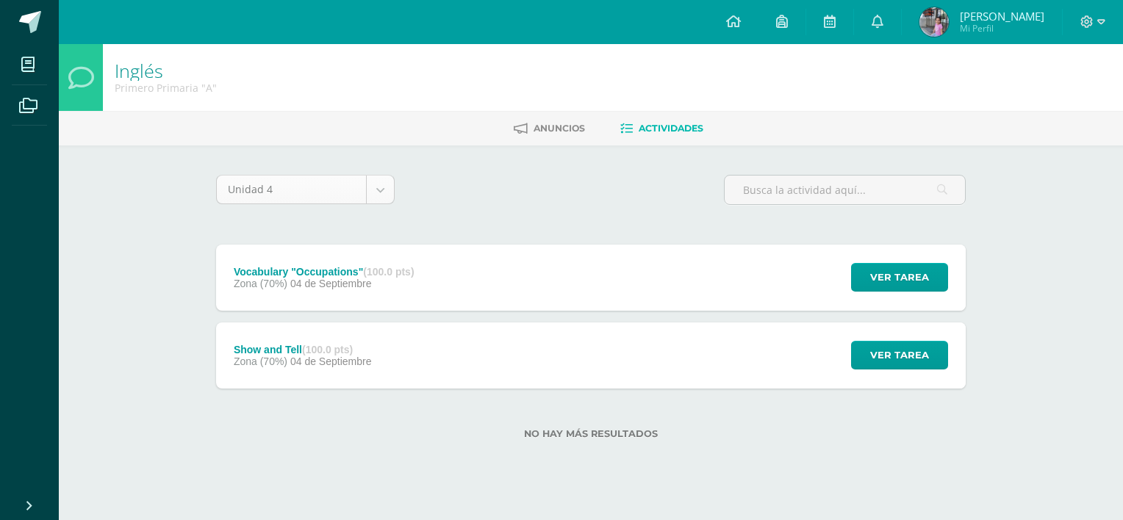
click at [376, 197] on body "Mis cursos Archivos Cerrar panel Artes plásticas Primero Primaria "A" Caligrafi…" at bounding box center [561, 243] width 1123 height 486
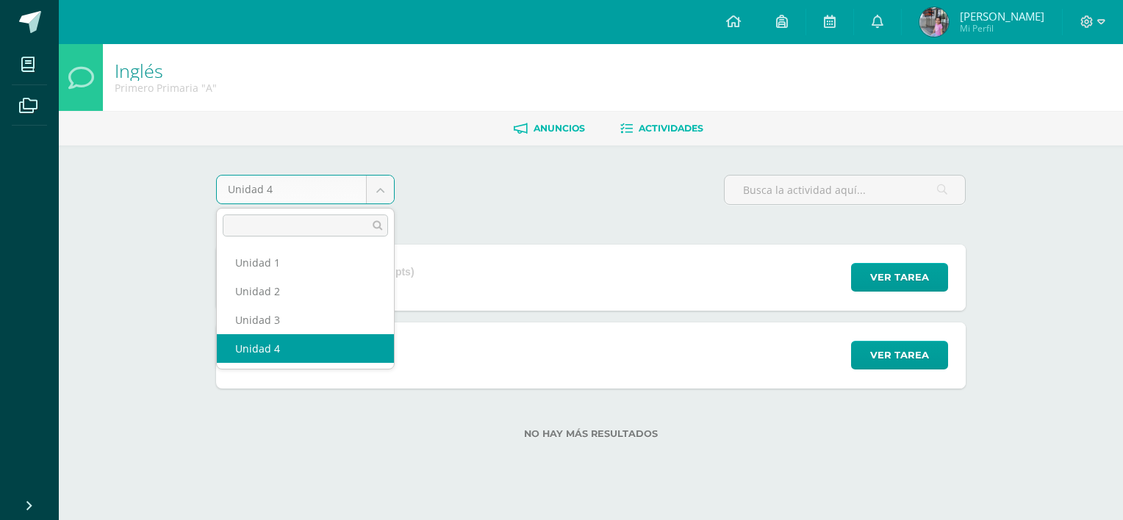
click at [544, 126] on body "Mis cursos Archivos Cerrar panel Artes plásticas Primero Primaria "A" Caligrafi…" at bounding box center [561, 243] width 1123 height 486
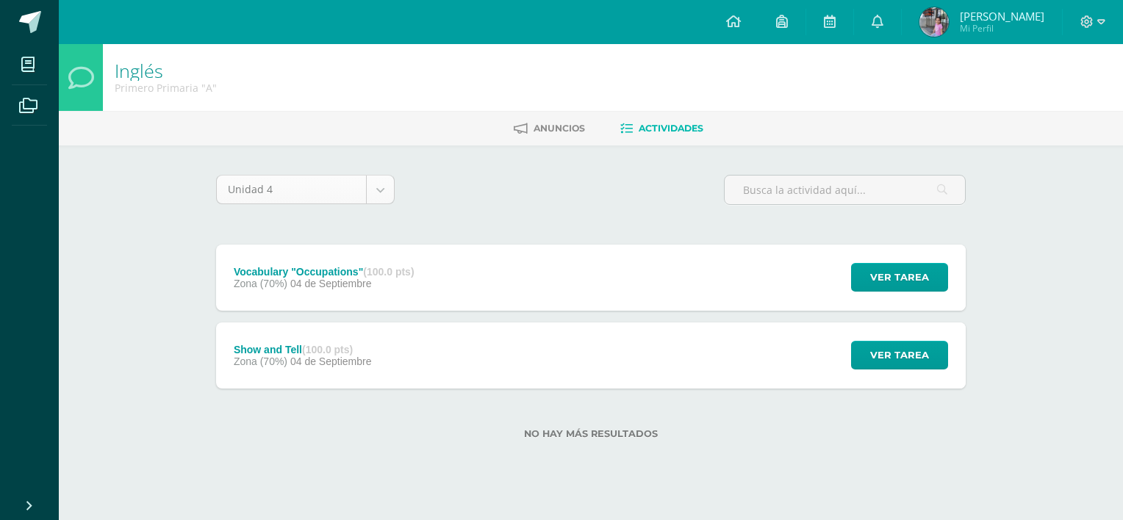
click at [387, 195] on body "Mis cursos Archivos Cerrar panel Artes plásticas Primero Primaria "A" Caligrafi…" at bounding box center [561, 243] width 1123 height 486
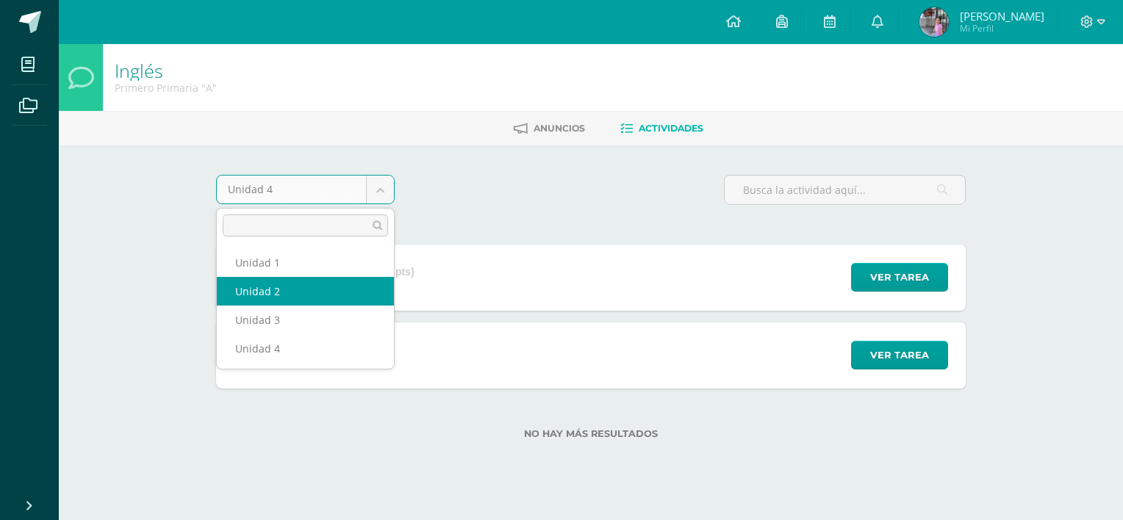
select select "Unidad 2"
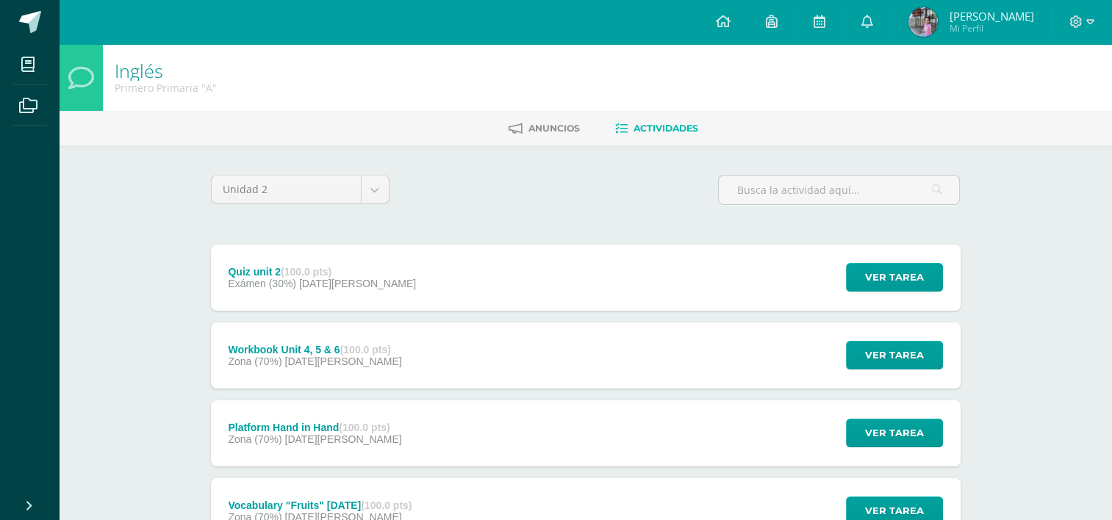
click at [546, 132] on span "Anuncios" at bounding box center [553, 128] width 51 height 11
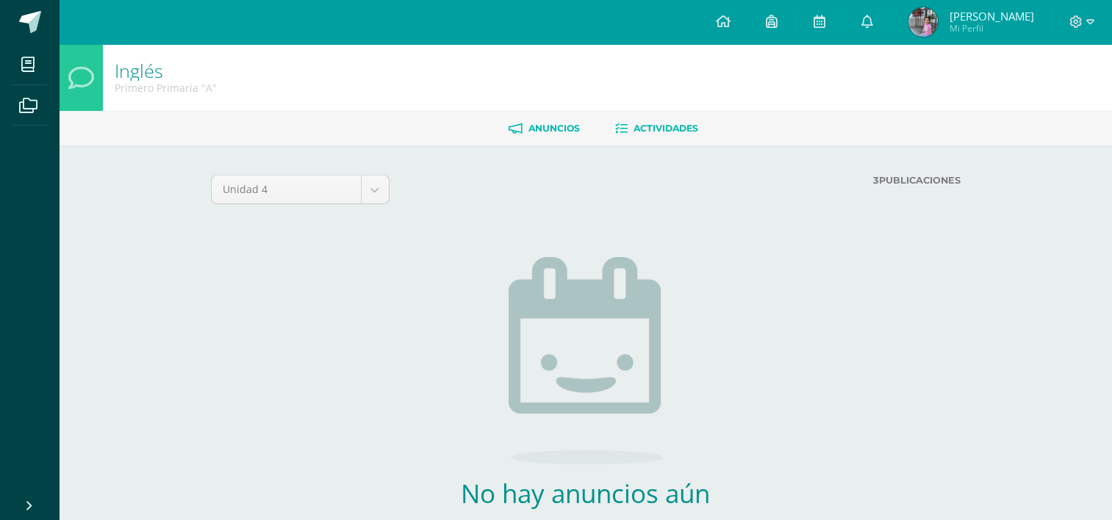
click at [661, 118] on link "Actividades" at bounding box center [656, 129] width 83 height 24
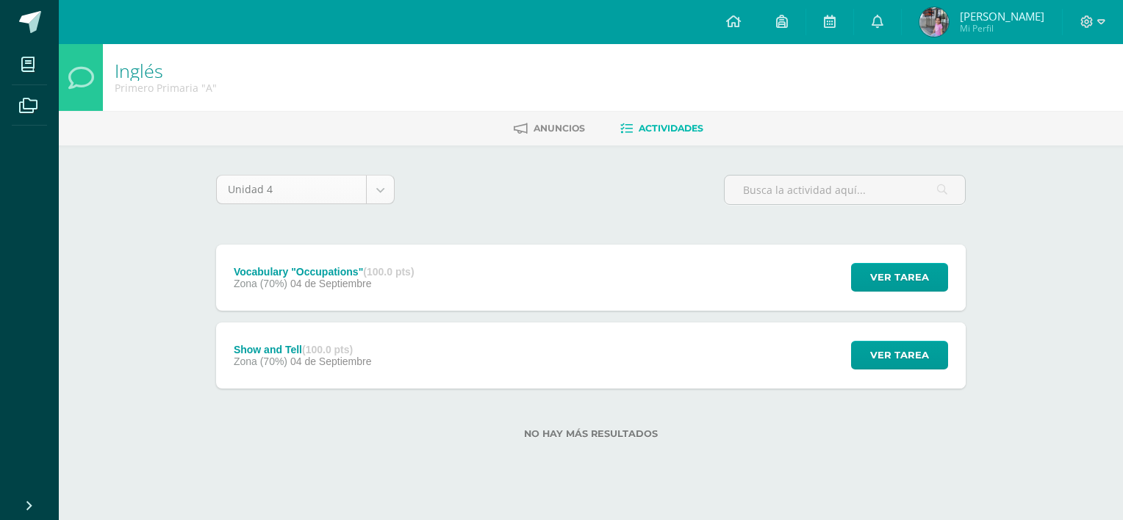
click at [379, 196] on body "Mis cursos Archivos Cerrar panel Artes plásticas Primero Primaria "A" Caligrafi…" at bounding box center [561, 243] width 1123 height 486
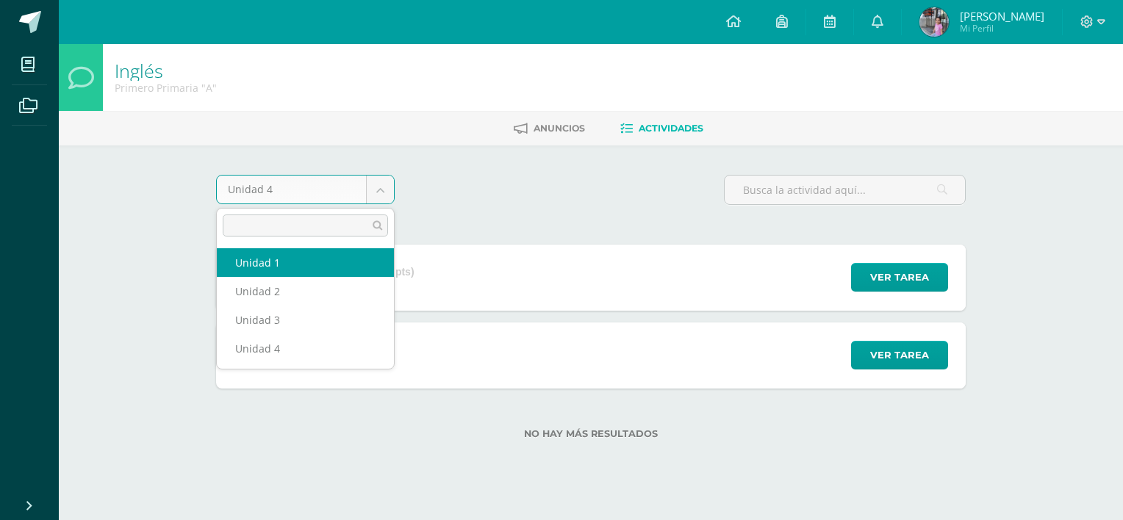
click at [498, 248] on body "Mis cursos Archivos Cerrar panel Artes plásticas Primero Primaria "A" Caligrafi…" at bounding box center [561, 243] width 1123 height 486
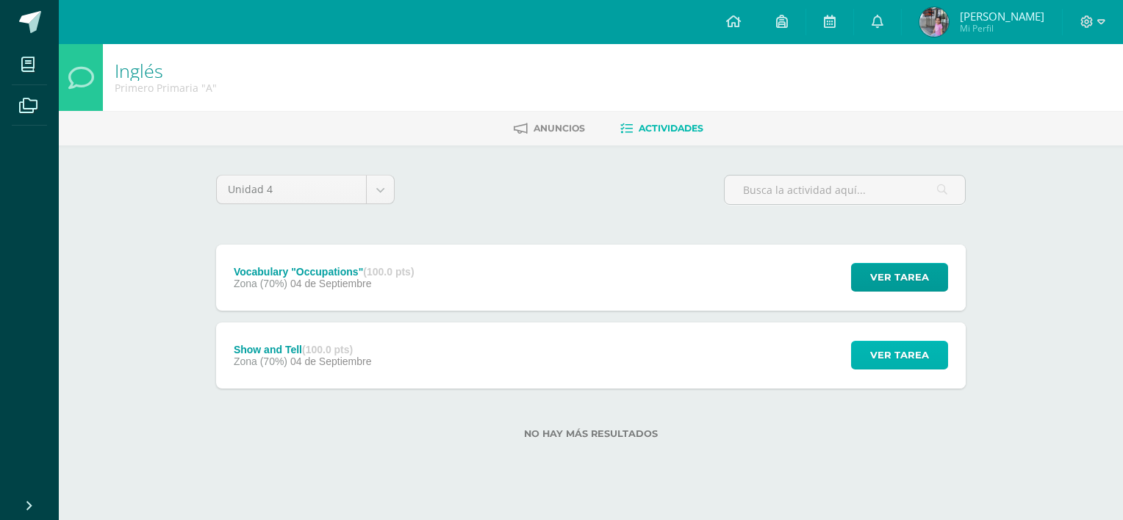
click at [890, 359] on span "Ver tarea" at bounding box center [899, 355] width 59 height 27
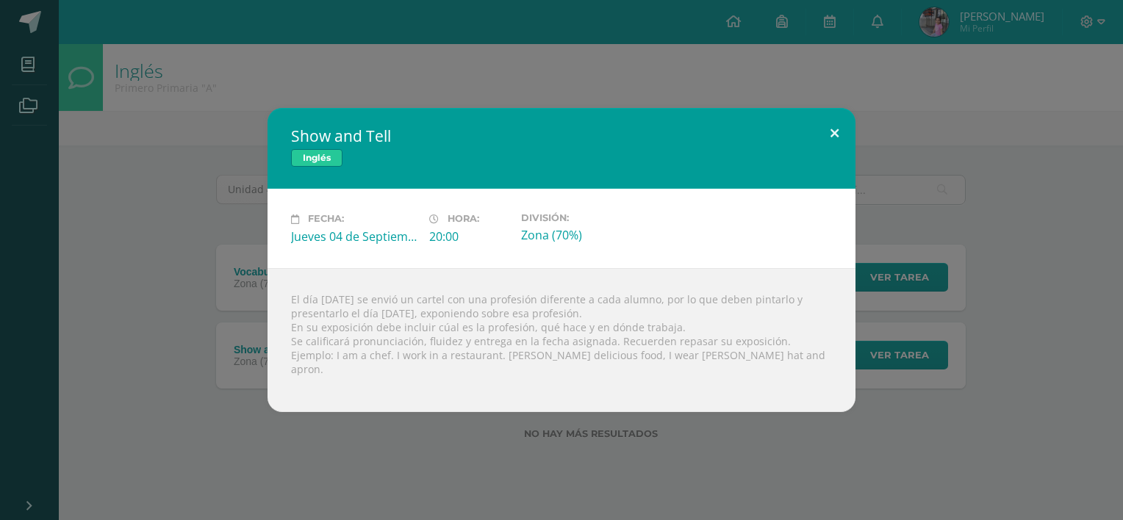
click at [835, 148] on button at bounding box center [834, 133] width 42 height 50
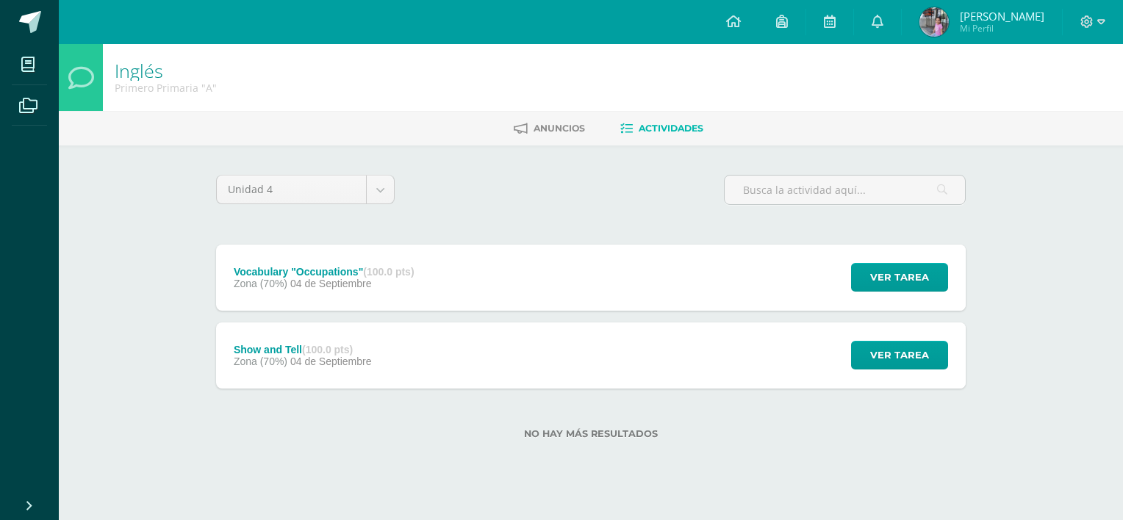
click at [303, 264] on div "Vocabulary "Occupations" (100.0 pts) Zona (70%) 04 de Septiembre" at bounding box center [323, 278] width 215 height 66
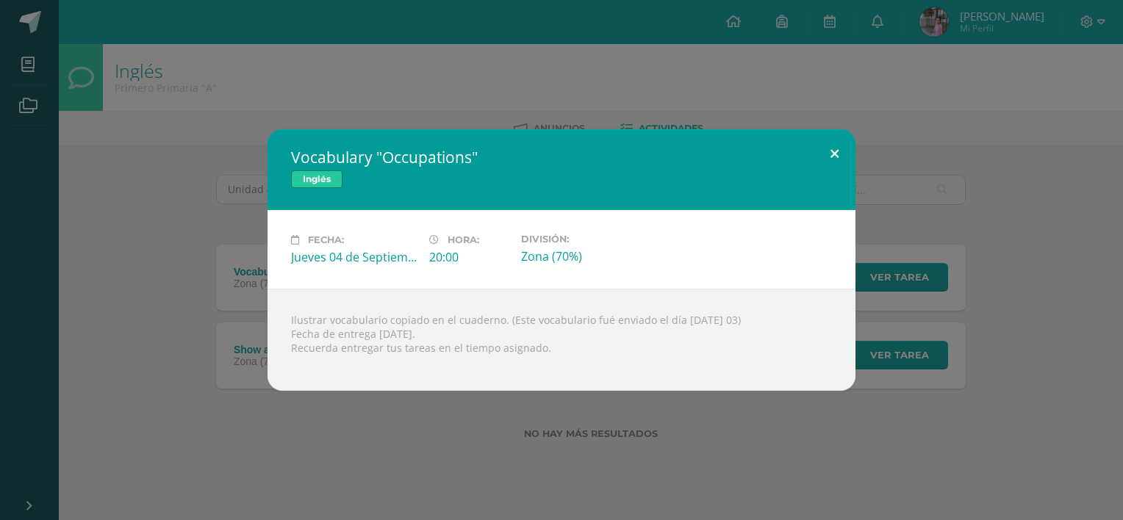
click at [837, 155] on button at bounding box center [834, 154] width 42 height 50
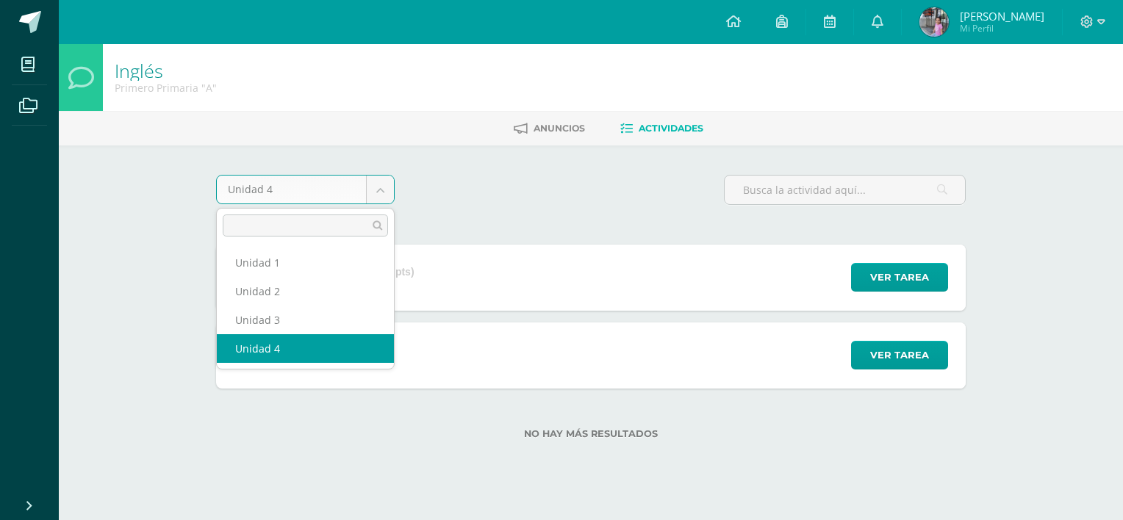
click at [379, 197] on body "Mis cursos Archivos Cerrar panel Artes plásticas Primero Primaria "A" Caligrafi…" at bounding box center [561, 243] width 1123 height 486
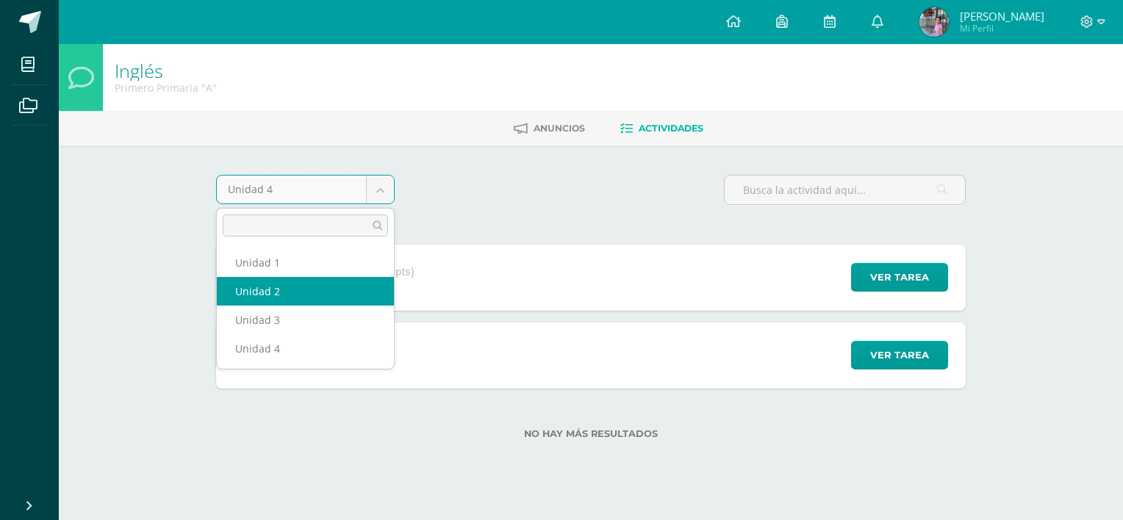
select select "Unidad 2"
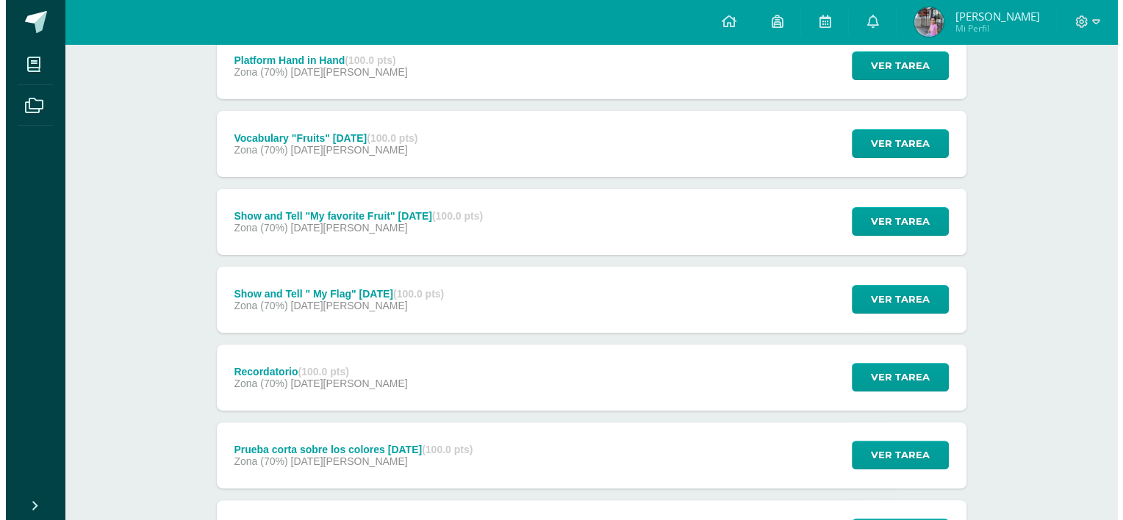
scroll to position [511, 0]
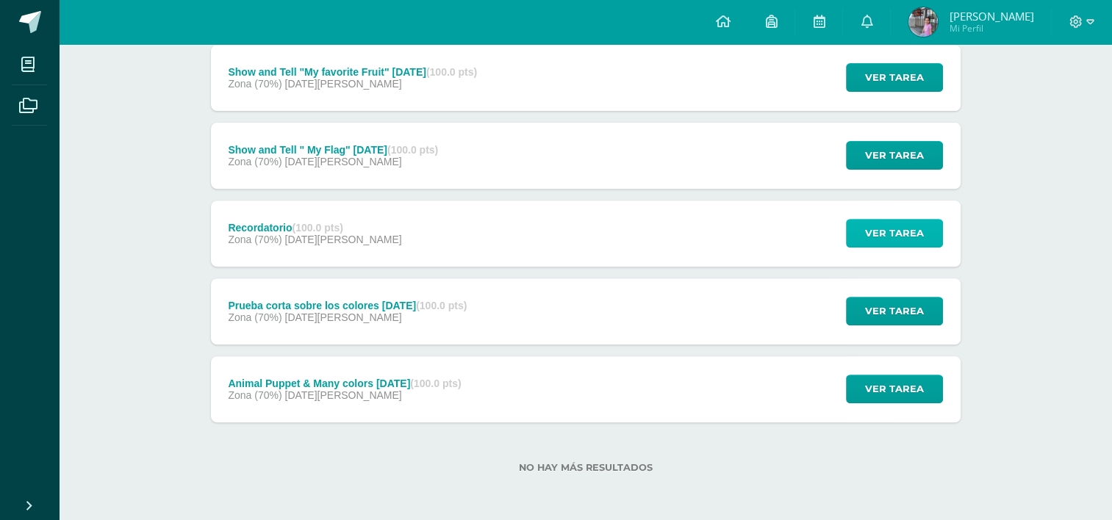
click at [886, 236] on span "Ver tarea" at bounding box center [894, 233] width 59 height 27
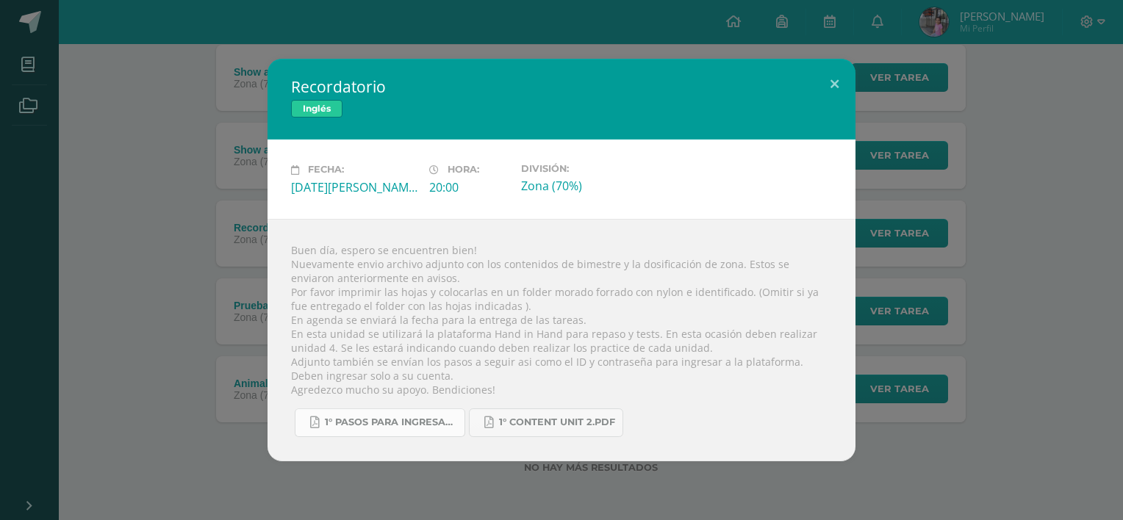
click at [409, 433] on link "1° Pasos para ingresar a la plataforma HAND IN HAND.pdf" at bounding box center [380, 422] width 170 height 29
